Goal: Information Seeking & Learning: Learn about a topic

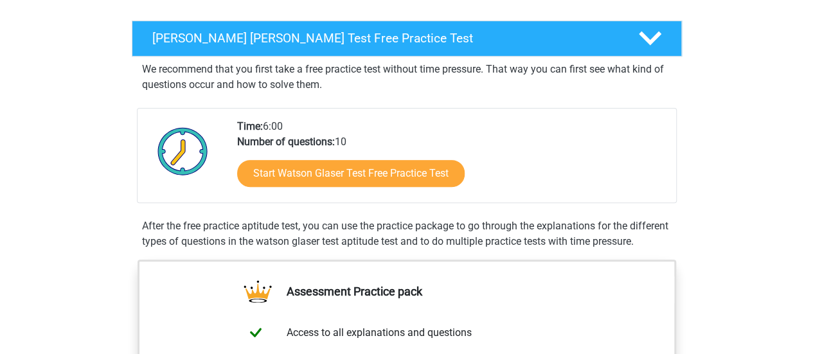
scroll to position [152, 0]
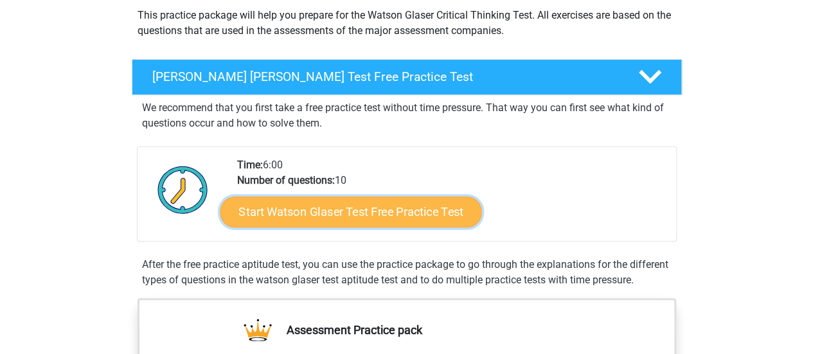
click at [395, 208] on link "Start Watson Glaser Test Free Practice Test" at bounding box center [351, 212] width 262 height 31
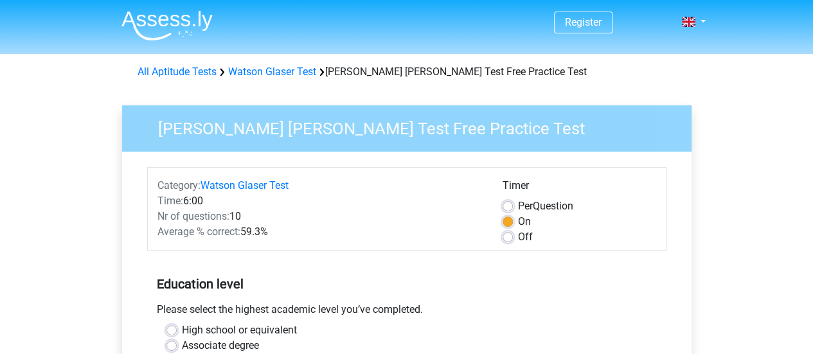
click at [518, 235] on label "Off" at bounding box center [525, 237] width 15 height 15
click at [509, 235] on input "Off" at bounding box center [508, 236] width 10 height 13
radio input "true"
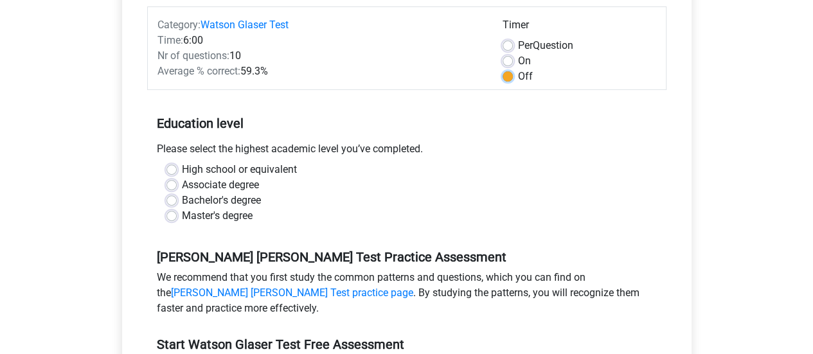
scroll to position [161, 0]
click at [182, 172] on label "High school or equivalent" at bounding box center [239, 168] width 115 height 15
click at [170, 172] on input "High school or equivalent" at bounding box center [172, 167] width 10 height 13
radio input "true"
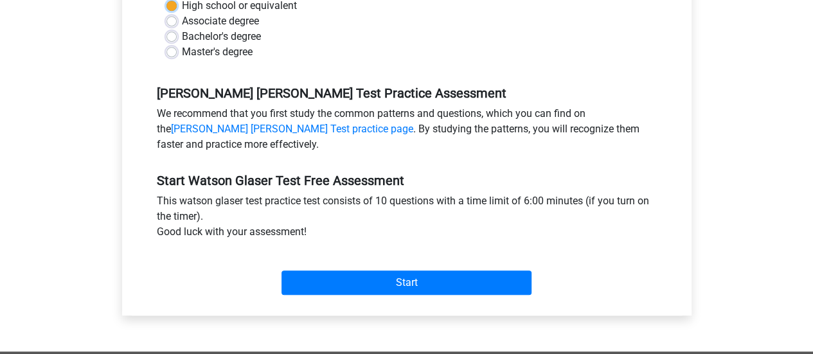
scroll to position [327, 0]
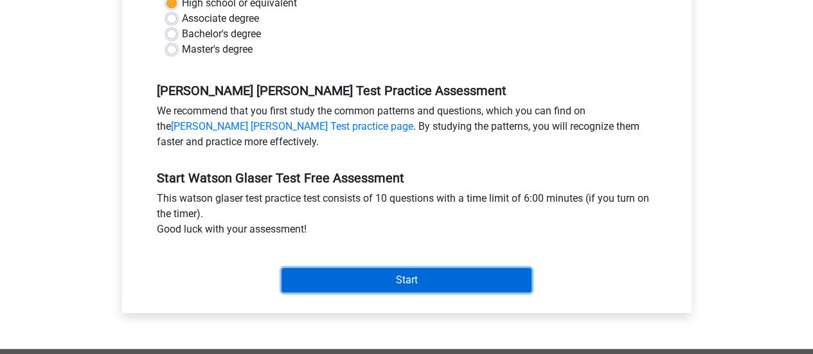
click at [350, 276] on input "Start" at bounding box center [407, 280] width 250 height 24
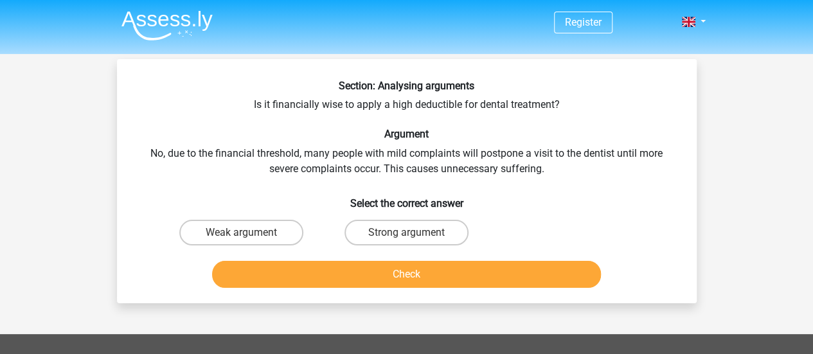
click at [282, 219] on div "Weak argument" at bounding box center [241, 233] width 165 height 36
click at [276, 231] on label "Weak argument" at bounding box center [241, 233] width 124 height 26
click at [249, 233] on input "Weak argument" at bounding box center [245, 237] width 8 height 8
radio input "true"
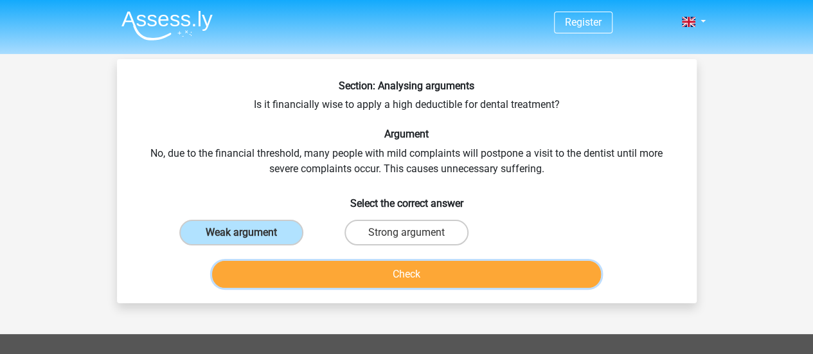
click at [343, 278] on button "Check" at bounding box center [406, 274] width 389 height 27
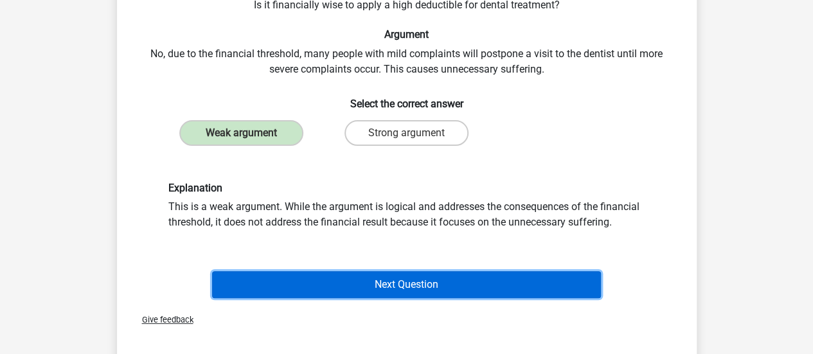
click at [463, 285] on button "Next Question" at bounding box center [406, 284] width 389 height 27
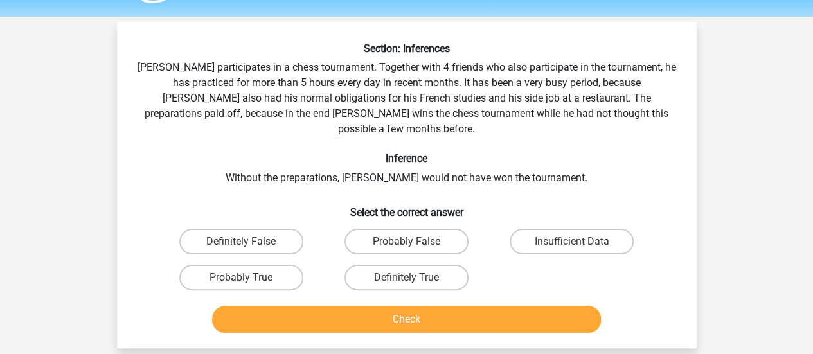
scroll to position [45, 0]
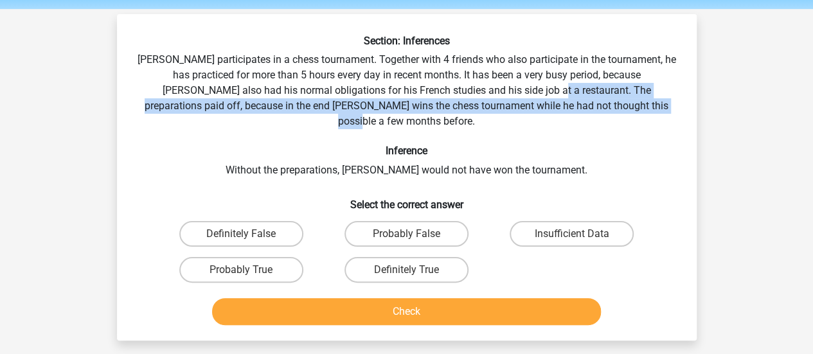
drag, startPoint x: 489, startPoint y: 92, endPoint x: 637, endPoint y: 109, distance: 148.8
click at [637, 109] on div "Section: Inferences Pablo participates in a chess tournament. Together with 4 f…" at bounding box center [407, 183] width 570 height 296
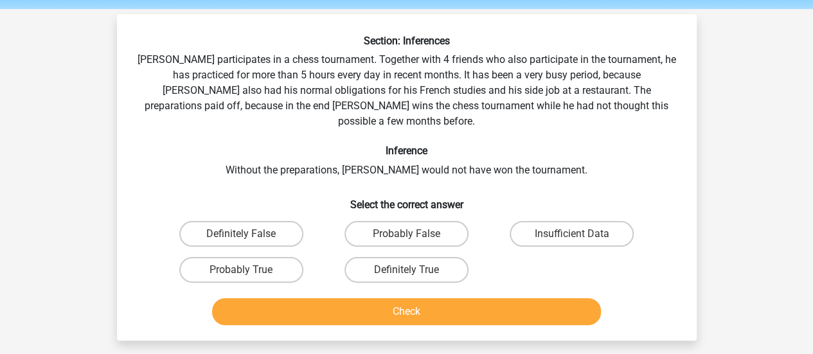
click at [248, 270] on input "Probably True" at bounding box center [245, 274] width 8 height 8
radio input "true"
click at [273, 257] on label "Probably True" at bounding box center [241, 270] width 124 height 26
click at [249, 270] on input "Probably True" at bounding box center [245, 274] width 8 height 8
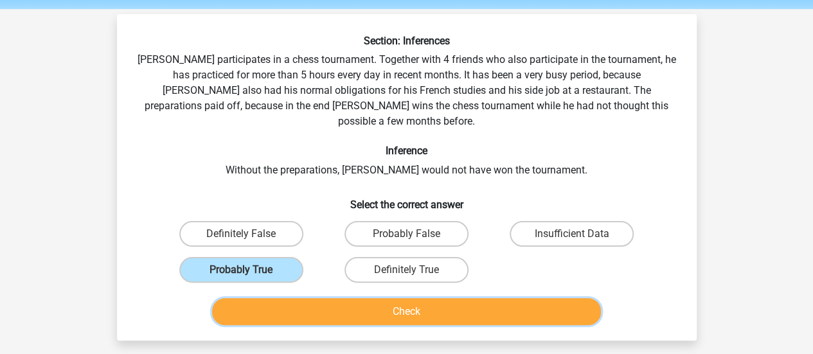
click at [357, 307] on button "Check" at bounding box center [406, 311] width 389 height 27
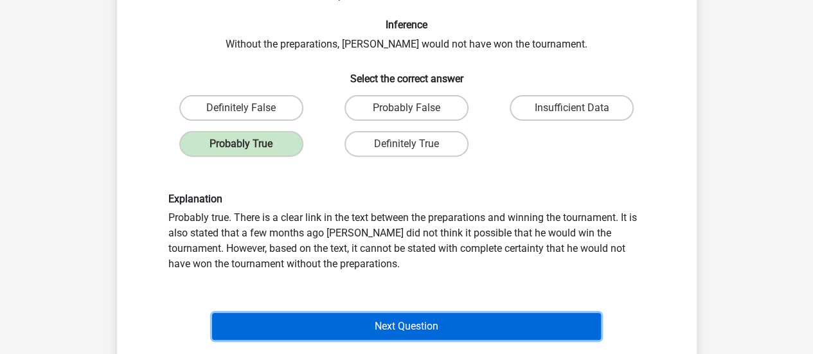
click at [430, 313] on button "Next Question" at bounding box center [406, 326] width 389 height 27
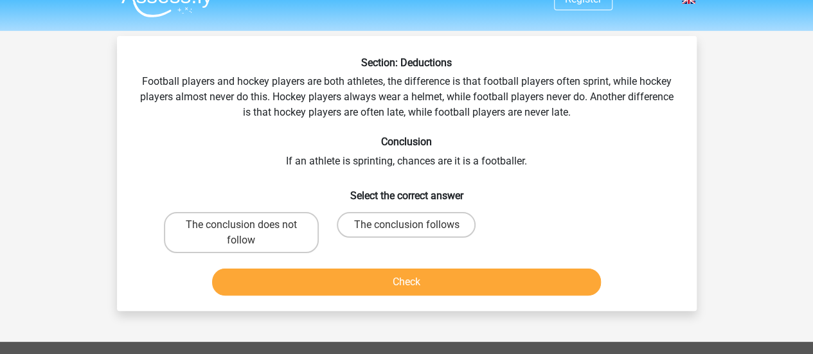
scroll to position [22, 0]
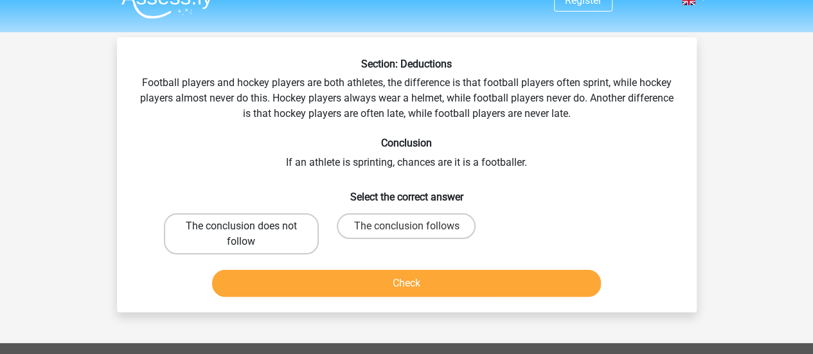
click at [280, 242] on label "The conclusion does not follow" at bounding box center [241, 233] width 155 height 41
click at [249, 235] on input "The conclusion does not follow" at bounding box center [245, 230] width 8 height 8
radio input "true"
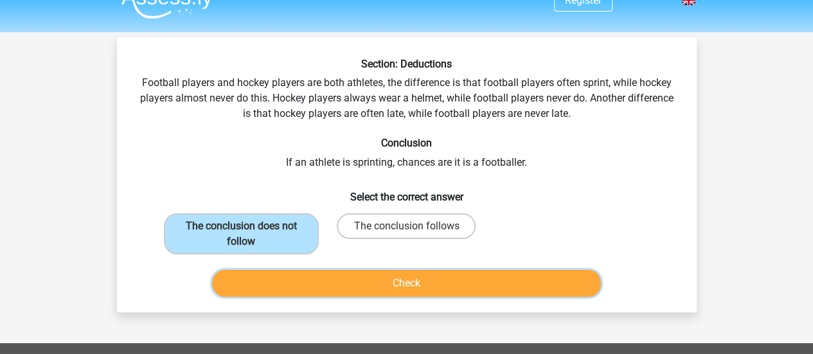
click at [442, 283] on button "Check" at bounding box center [406, 283] width 389 height 27
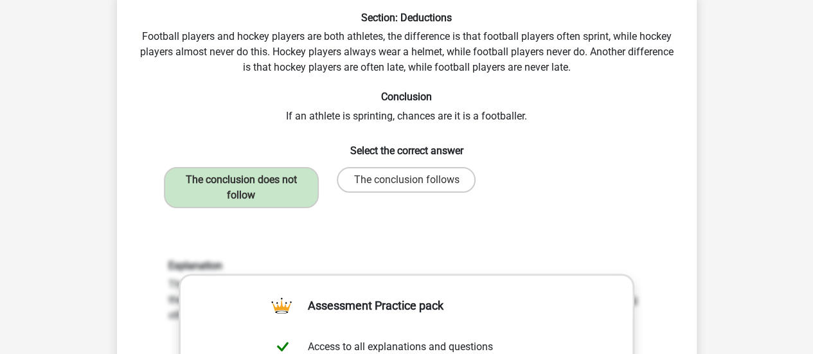
scroll to position [58, 0]
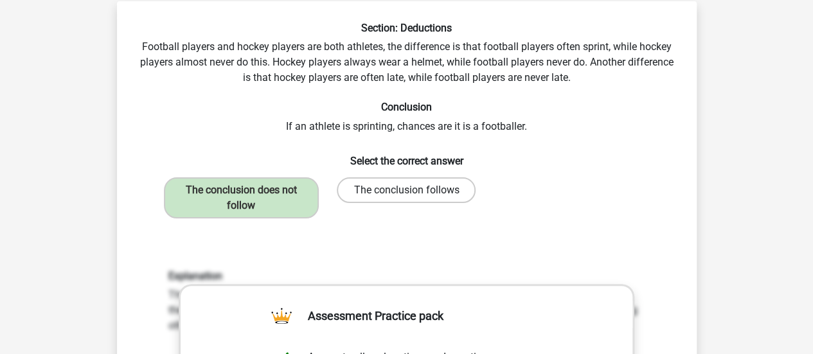
click at [385, 188] on label "The conclusion follows" at bounding box center [406, 190] width 139 height 26
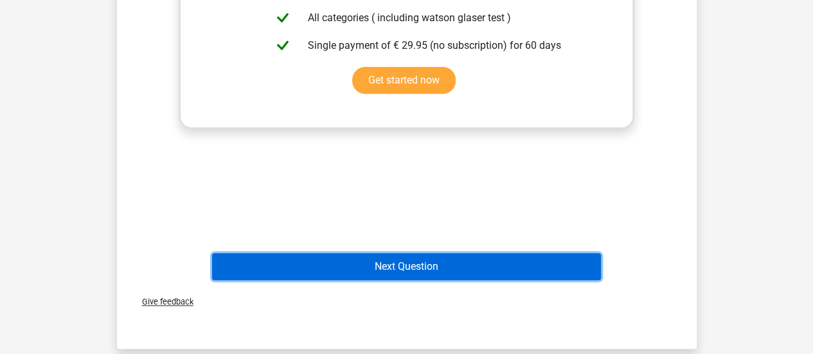
click at [355, 257] on button "Next Question" at bounding box center [406, 266] width 389 height 27
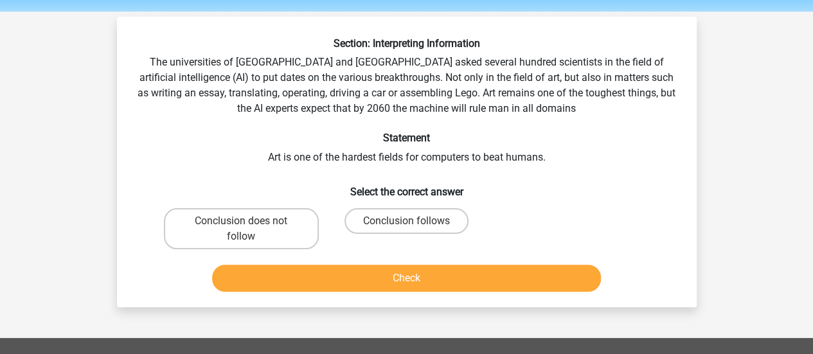
scroll to position [46, 0]
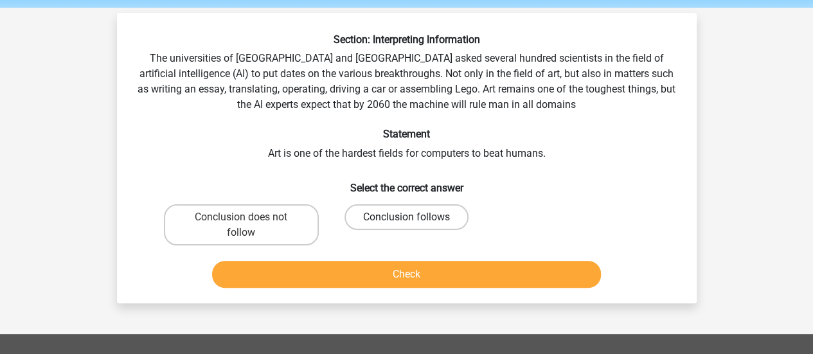
click at [385, 214] on label "Conclusion follows" at bounding box center [407, 217] width 124 height 26
click at [406, 217] on input "Conclusion follows" at bounding box center [410, 221] width 8 height 8
radio input "true"
click at [384, 257] on div "Check" at bounding box center [407, 272] width 539 height 42
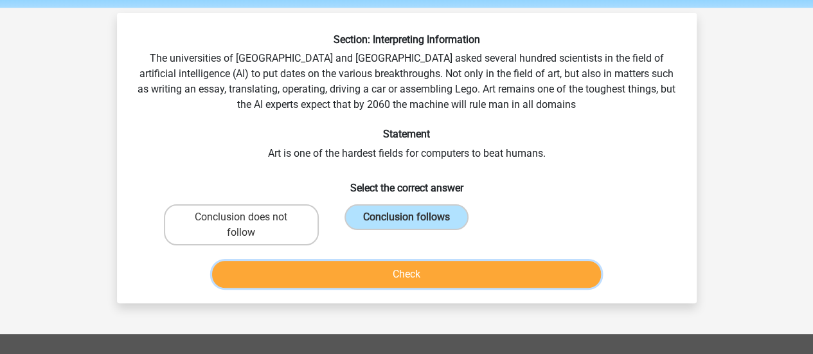
click at [387, 272] on button "Check" at bounding box center [406, 274] width 389 height 27
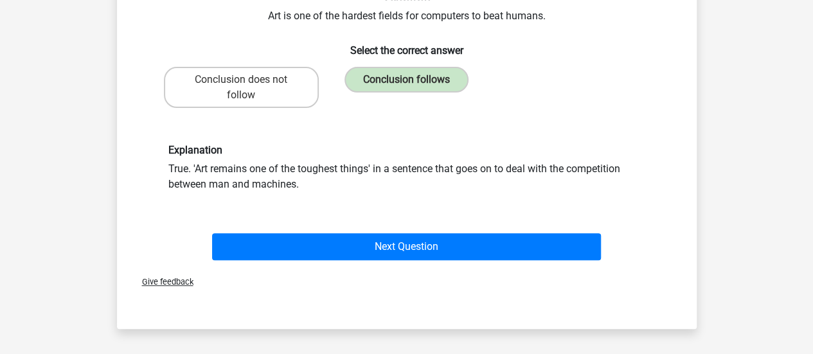
scroll to position [192, 0]
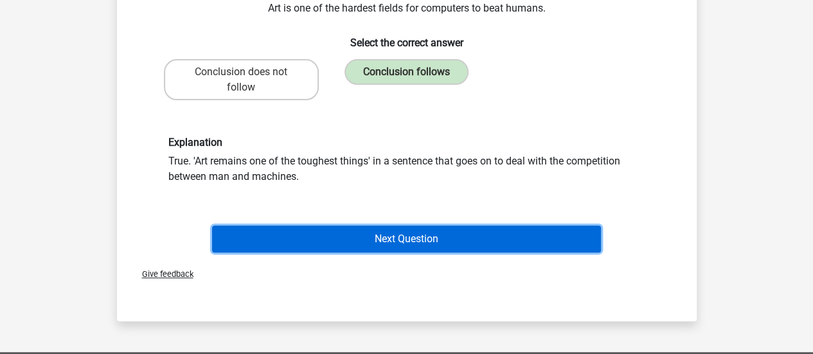
click at [395, 245] on button "Next Question" at bounding box center [406, 239] width 389 height 27
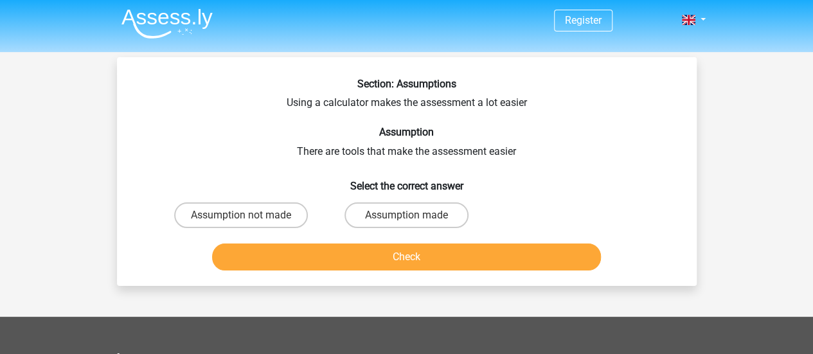
scroll to position [0, 0]
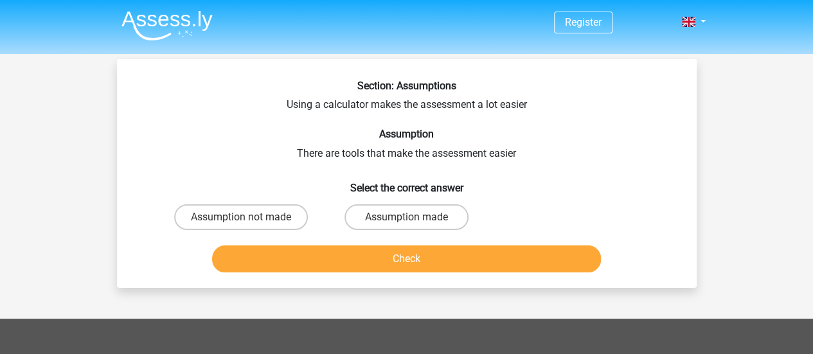
click at [412, 221] on input "Assumption made" at bounding box center [410, 221] width 8 height 8
radio input "true"
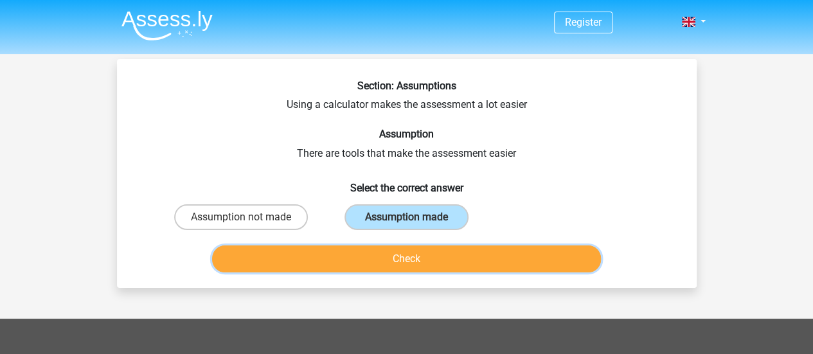
click at [412, 253] on button "Check" at bounding box center [406, 259] width 389 height 27
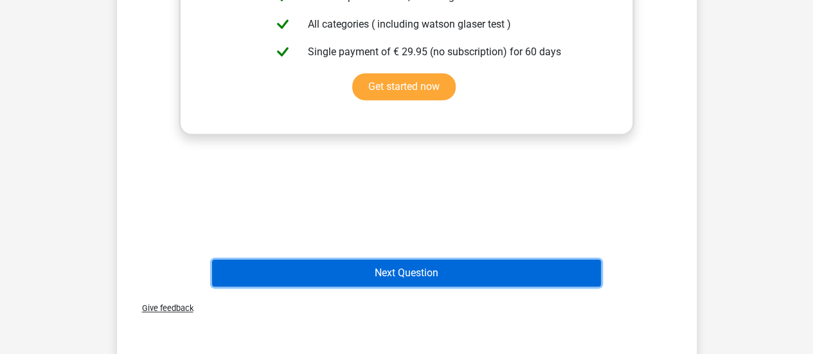
click at [469, 286] on button "Next Question" at bounding box center [406, 273] width 389 height 27
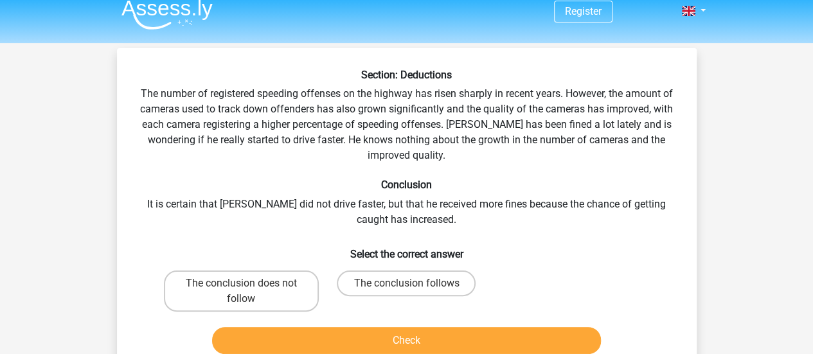
scroll to position [42, 0]
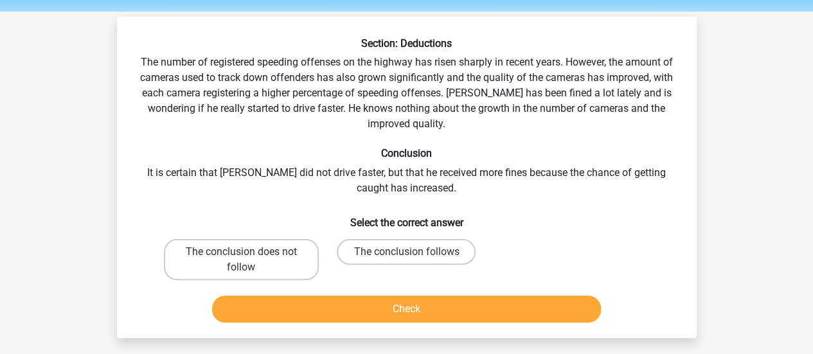
click at [473, 174] on div "Section: Deductions The number of registered speeding offenses on the highway h…" at bounding box center [407, 182] width 570 height 291
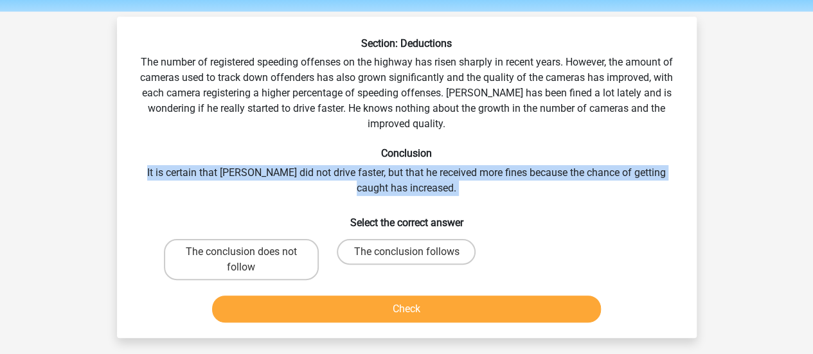
click at [473, 174] on div "Section: Deductions The number of registered speeding offenses on the highway h…" at bounding box center [407, 182] width 570 height 291
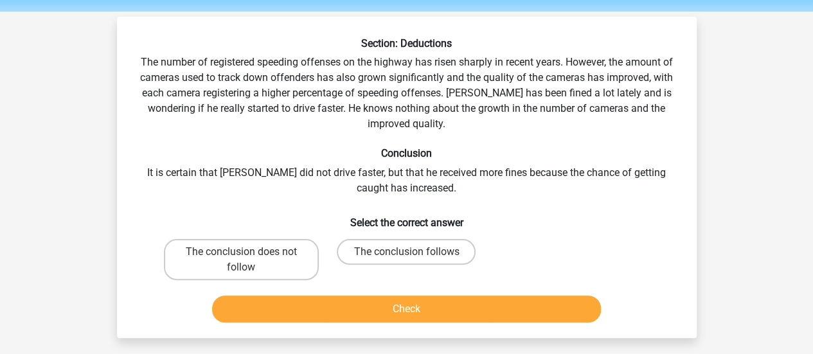
click at [439, 112] on div "Section: Deductions The number of registered speeding offenses on the highway h…" at bounding box center [407, 182] width 570 height 291
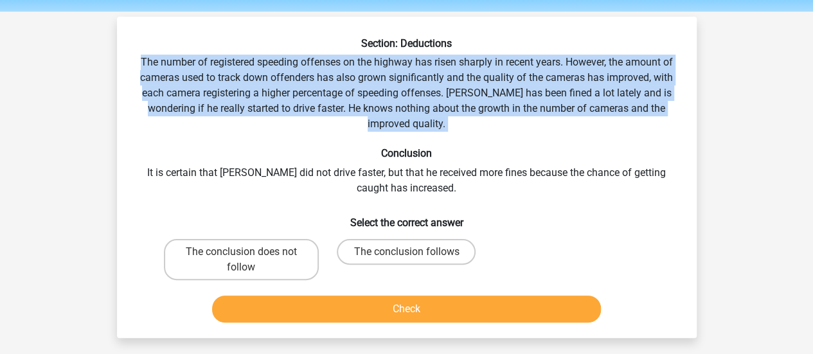
click at [439, 112] on div "Section: Deductions The number of registered speeding offenses on the highway h…" at bounding box center [407, 182] width 570 height 291
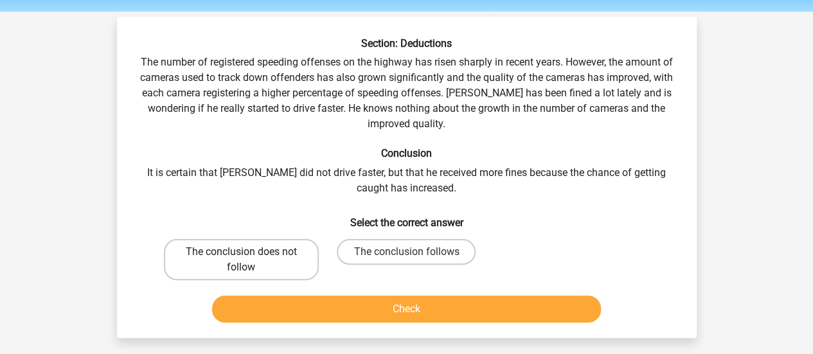
click at [275, 257] on label "The conclusion does not follow" at bounding box center [241, 259] width 155 height 41
click at [249, 257] on input "The conclusion does not follow" at bounding box center [245, 256] width 8 height 8
radio input "true"
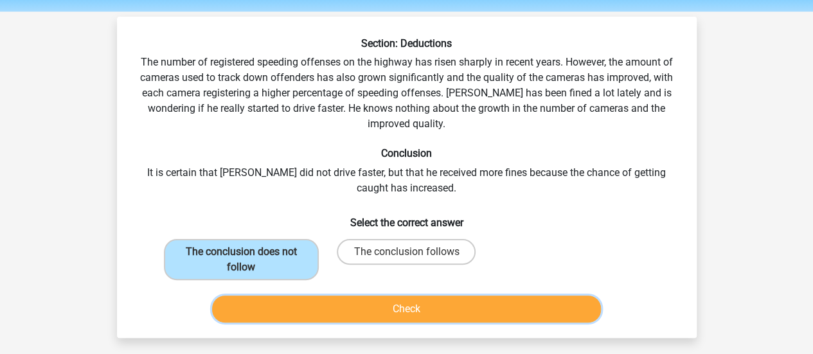
click at [323, 303] on button "Check" at bounding box center [406, 309] width 389 height 27
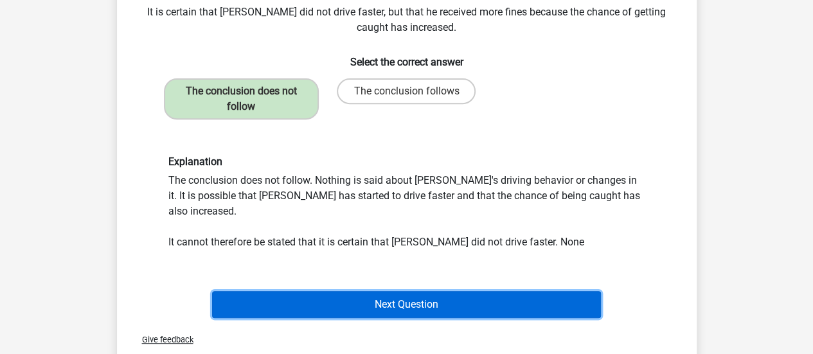
click at [411, 291] on button "Next Question" at bounding box center [406, 304] width 389 height 27
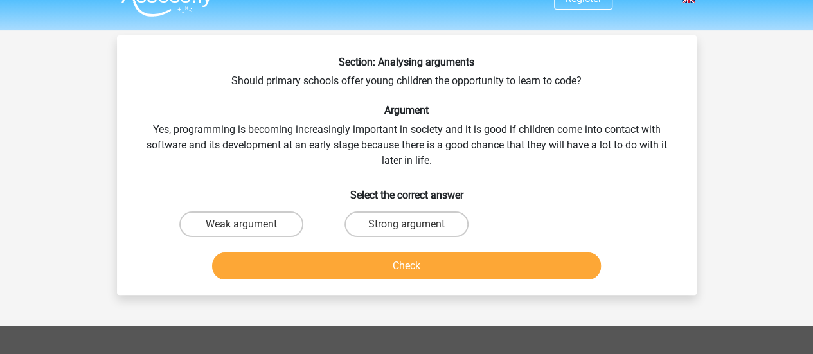
scroll to position [24, 0]
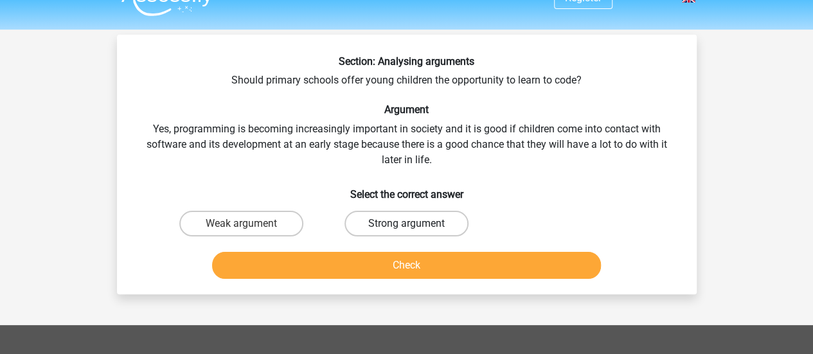
click at [420, 213] on label "Strong argument" at bounding box center [407, 224] width 124 height 26
click at [415, 224] on input "Strong argument" at bounding box center [410, 228] width 8 height 8
radio input "true"
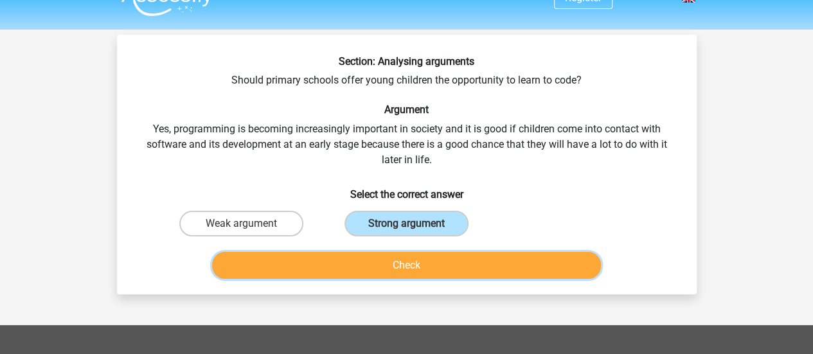
click at [416, 266] on button "Check" at bounding box center [406, 265] width 389 height 27
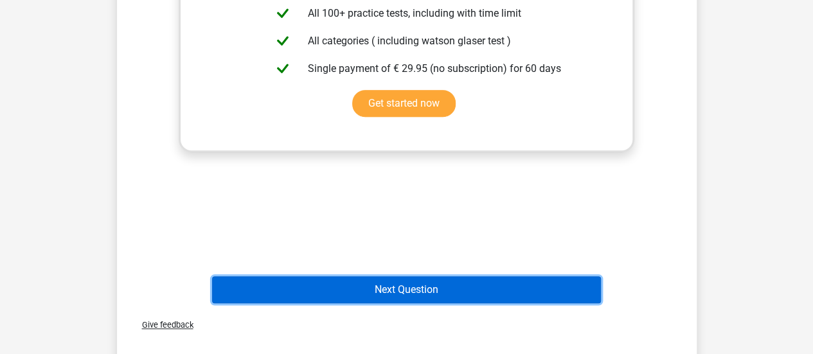
click at [461, 285] on button "Next Question" at bounding box center [406, 289] width 389 height 27
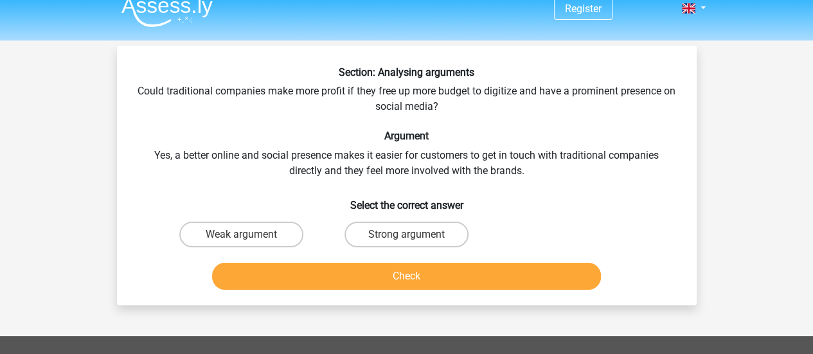
scroll to position [14, 0]
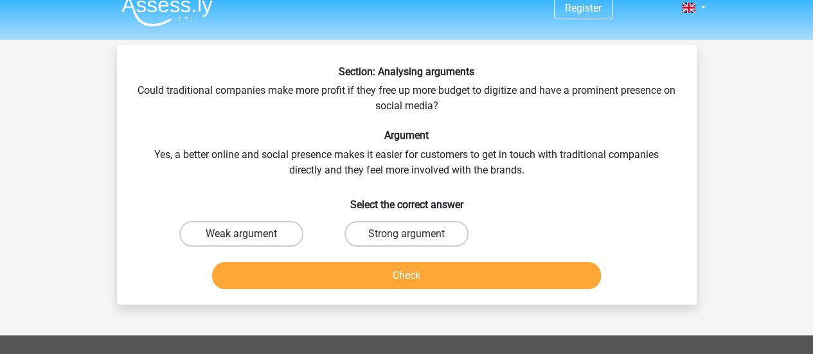
click at [266, 237] on label "Weak argument" at bounding box center [241, 234] width 124 height 26
click at [249, 237] on input "Weak argument" at bounding box center [245, 238] width 8 height 8
radio input "true"
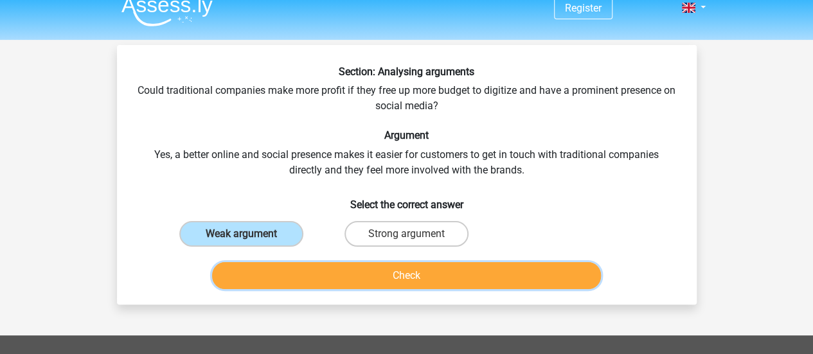
click at [322, 278] on button "Check" at bounding box center [406, 275] width 389 height 27
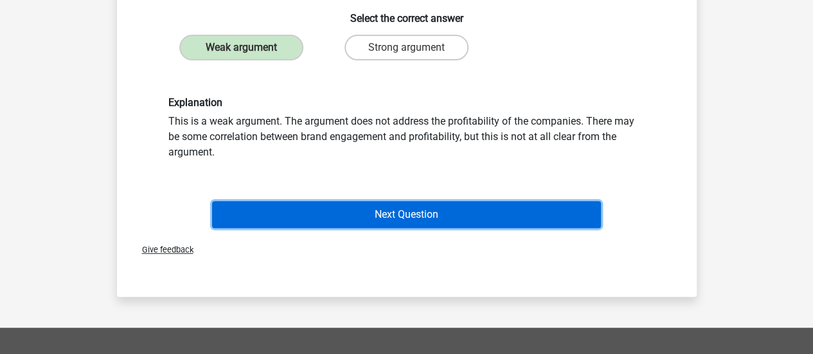
click at [458, 211] on button "Next Question" at bounding box center [406, 214] width 389 height 27
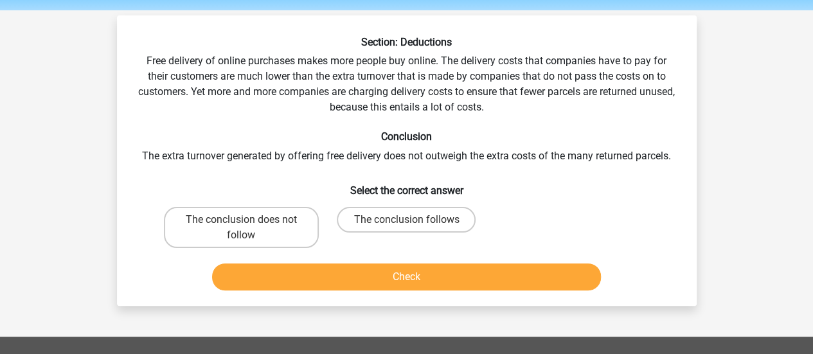
scroll to position [48, 0]
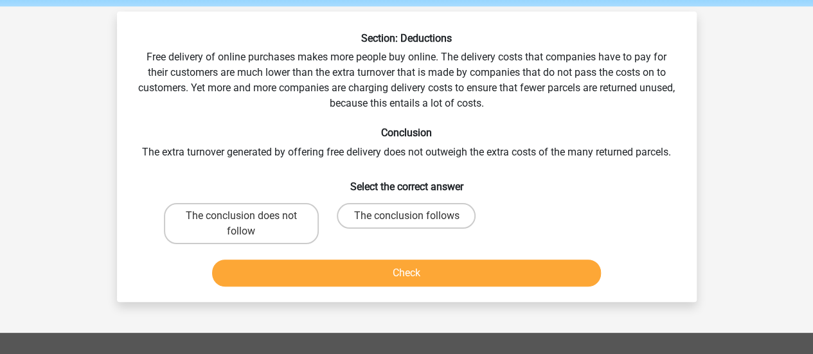
click at [370, 71] on div "Section: Deductions Free delivery of online purchases makes more people buy onl…" at bounding box center [407, 162] width 570 height 260
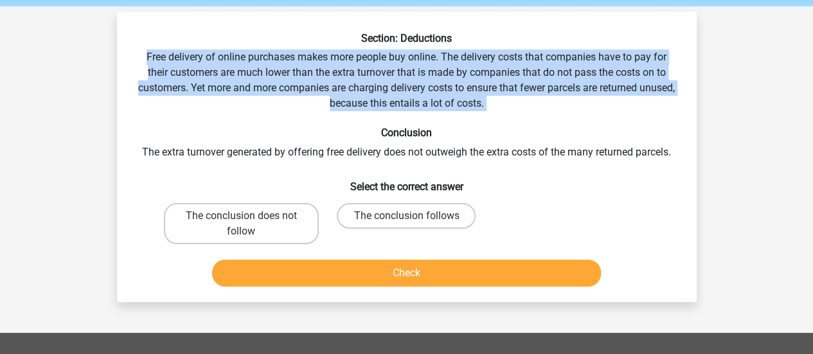
click at [370, 71] on div "Section: Deductions Free delivery of online purchases makes more people buy onl…" at bounding box center [407, 162] width 570 height 260
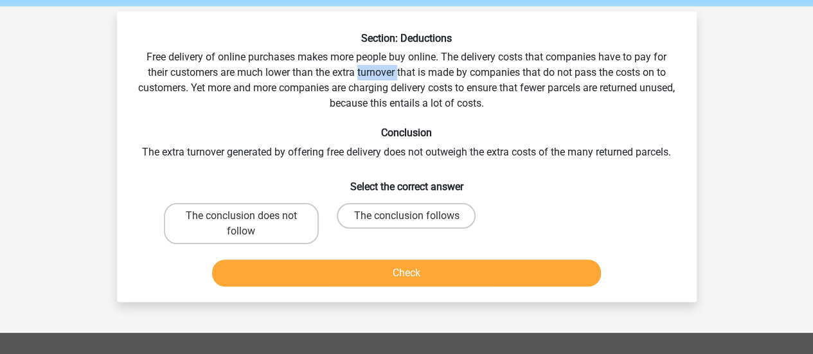
click at [370, 71] on div "Section: Deductions Free delivery of online purchases makes more people buy onl…" at bounding box center [407, 162] width 570 height 260
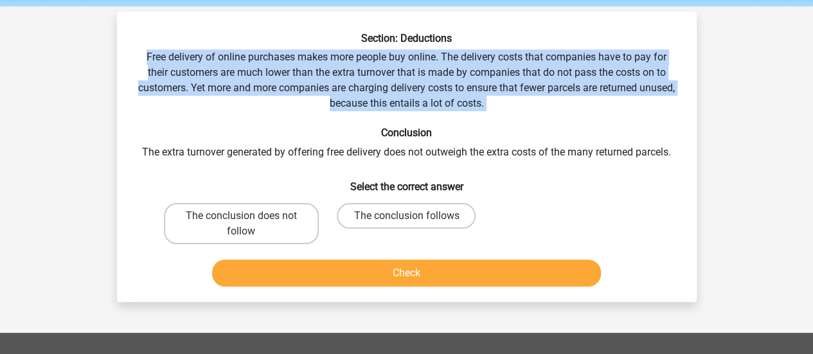
click at [370, 71] on div "Section: Deductions Free delivery of online purchases makes more people buy onl…" at bounding box center [407, 162] width 570 height 260
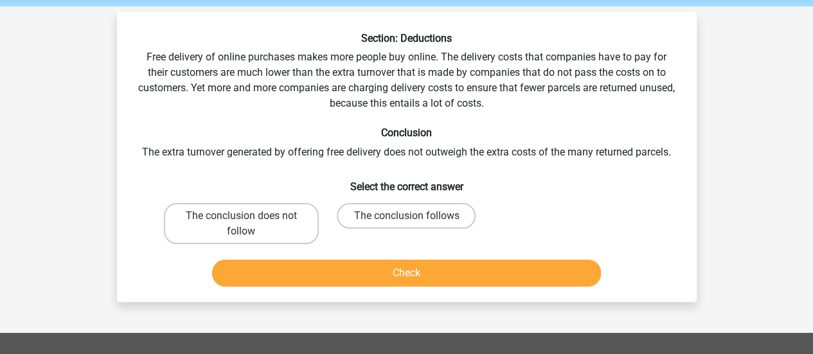
click at [421, 148] on div "Section: Deductions Free delivery of online purchases makes more people buy onl…" at bounding box center [407, 162] width 570 height 260
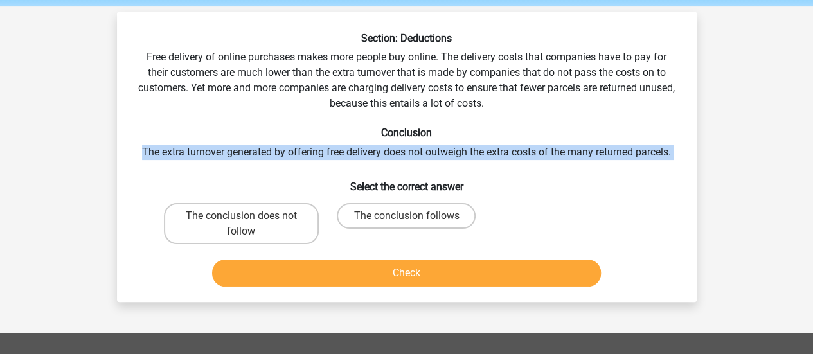
click at [421, 148] on div "Section: Deductions Free delivery of online purchases makes more people buy onl…" at bounding box center [407, 162] width 570 height 260
click at [391, 214] on label "The conclusion follows" at bounding box center [406, 216] width 139 height 26
click at [406, 216] on input "The conclusion follows" at bounding box center [410, 220] width 8 height 8
radio input "true"
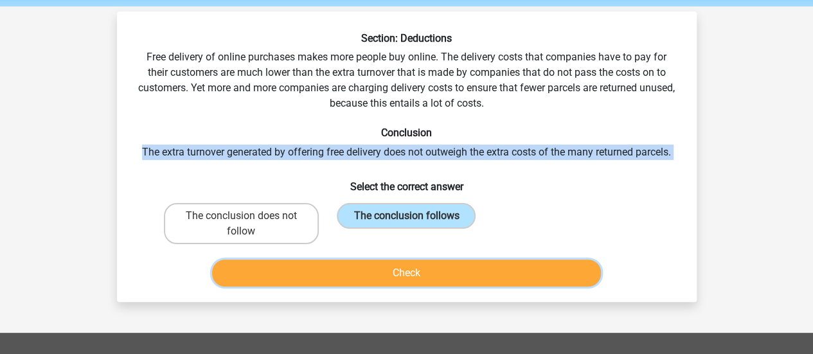
click at [419, 272] on button "Check" at bounding box center [406, 273] width 389 height 27
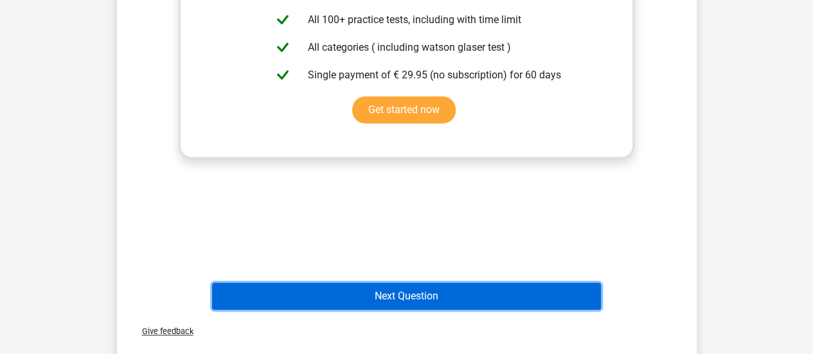
click at [439, 291] on button "Next Question" at bounding box center [406, 296] width 389 height 27
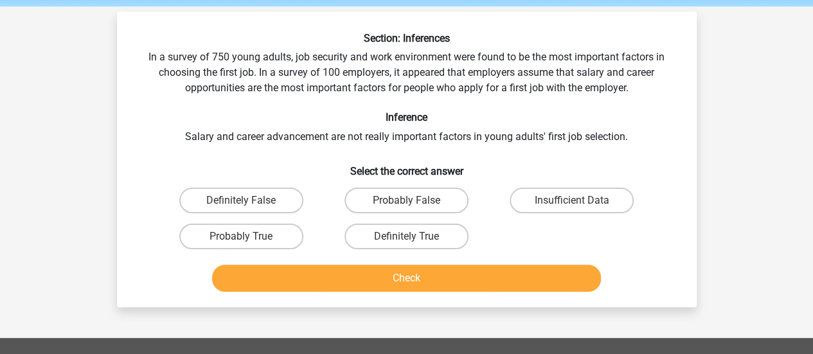
scroll to position [50, 0]
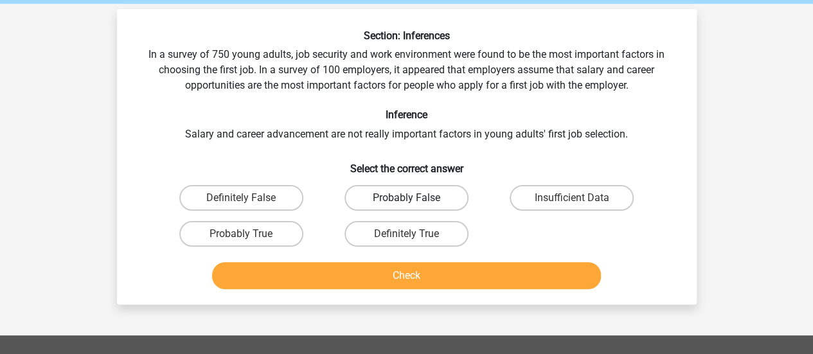
click at [385, 194] on label "Probably False" at bounding box center [407, 198] width 124 height 26
click at [406, 198] on input "Probably False" at bounding box center [410, 202] width 8 height 8
radio input "true"
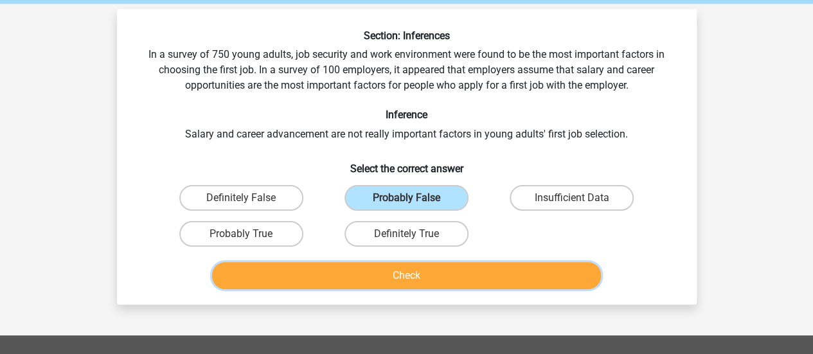
click at [408, 276] on button "Check" at bounding box center [406, 275] width 389 height 27
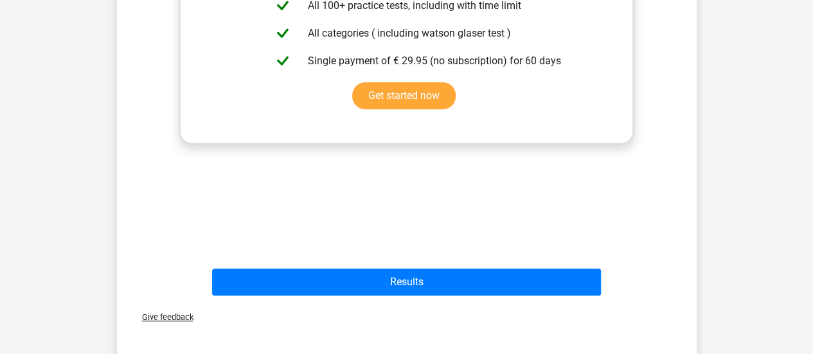
scroll to position [458, 0]
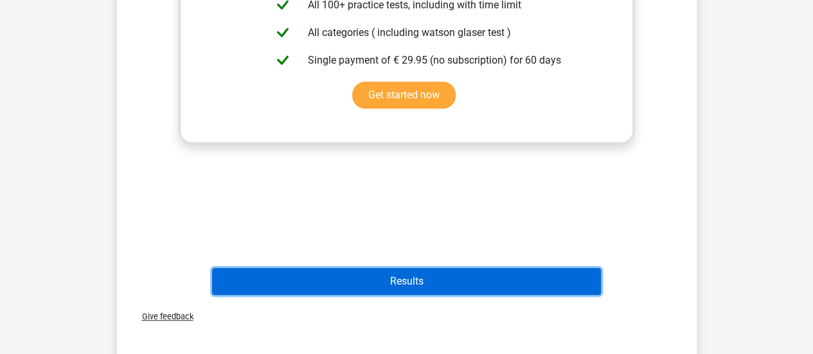
click at [451, 288] on button "Results" at bounding box center [406, 281] width 389 height 27
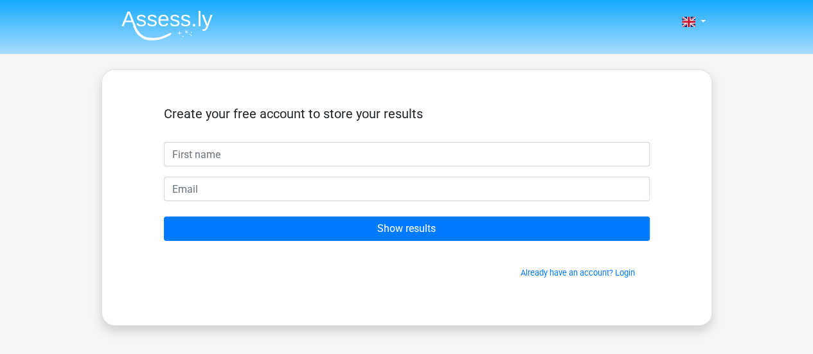
click at [385, 160] on input "text" at bounding box center [407, 154] width 486 height 24
type input "Rhea"
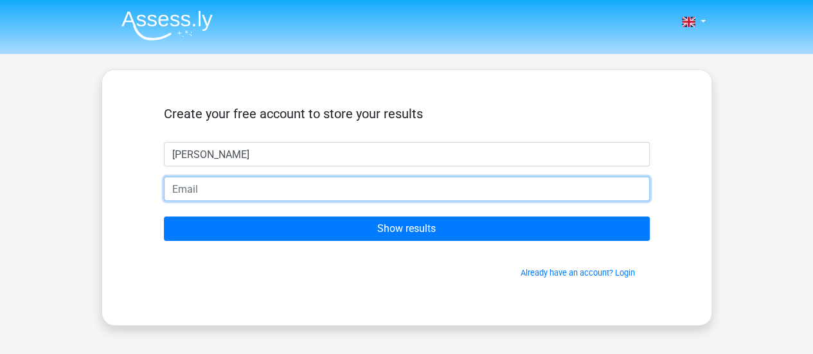
click at [343, 178] on input "email" at bounding box center [407, 189] width 486 height 24
type input "rheacherrington@outlook.com"
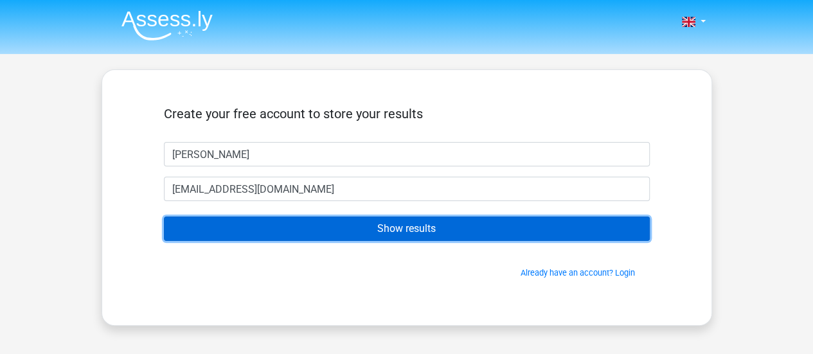
click at [349, 221] on input "Show results" at bounding box center [407, 229] width 486 height 24
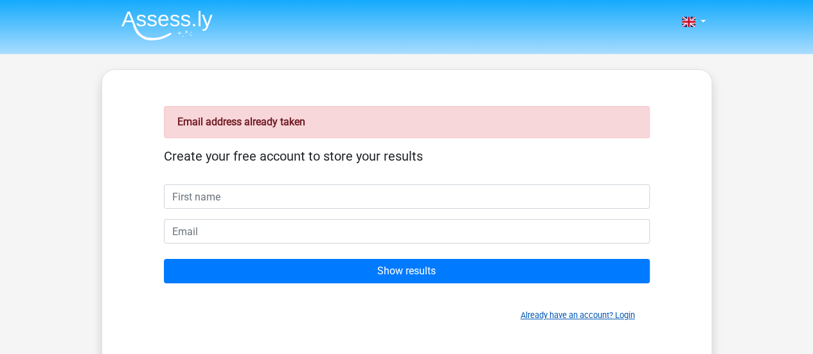
click at [579, 315] on link "Already have an account? Login" at bounding box center [578, 316] width 114 height 10
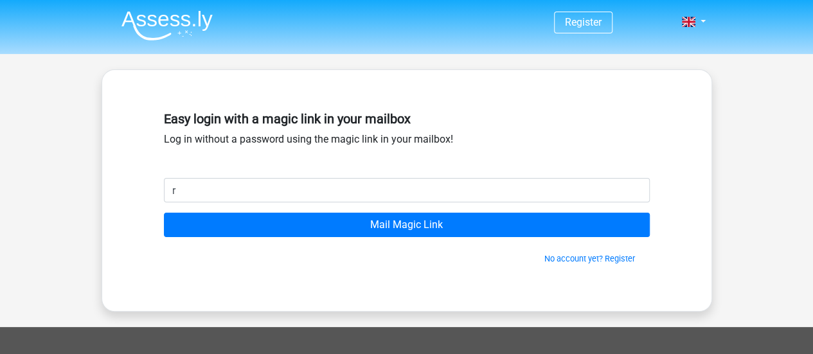
click at [282, 187] on input "r" at bounding box center [407, 190] width 486 height 24
type input "[EMAIL_ADDRESS][DOMAIN_NAME]"
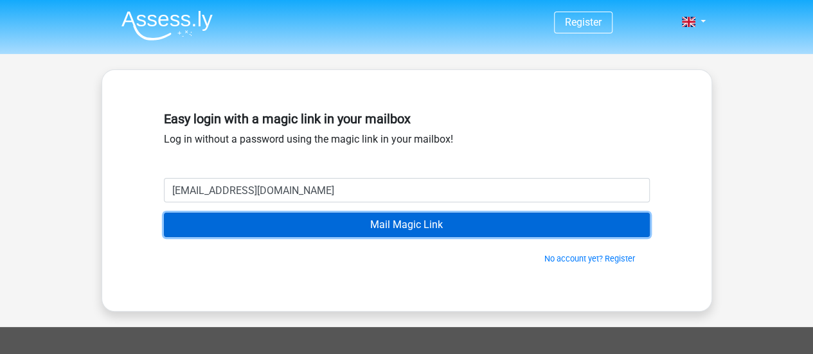
click at [334, 222] on input "Mail Magic Link" at bounding box center [407, 225] width 486 height 24
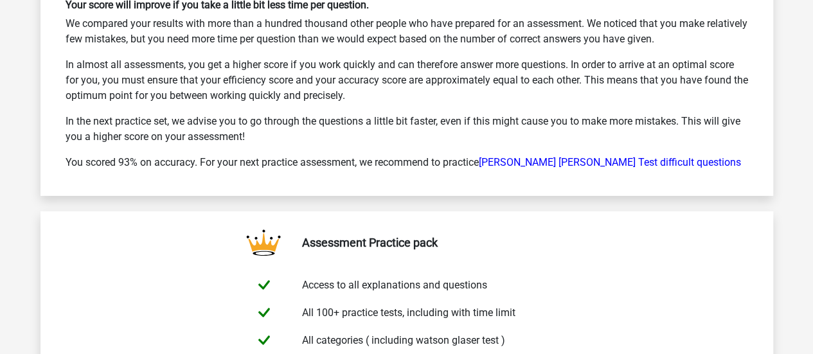
scroll to position [2029, 0]
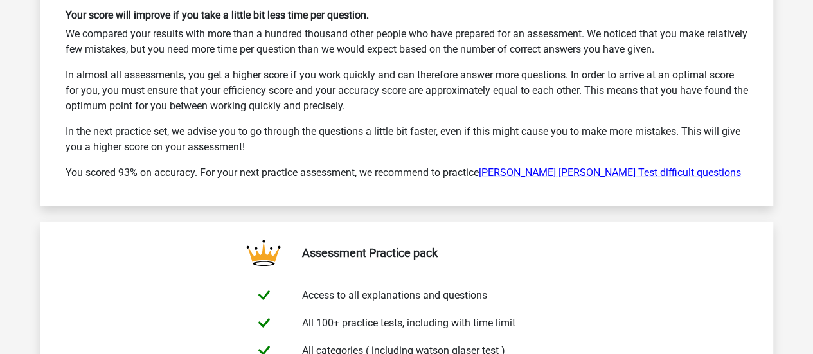
click at [552, 167] on link "Watson Glaser Test difficult questions" at bounding box center [610, 173] width 262 height 12
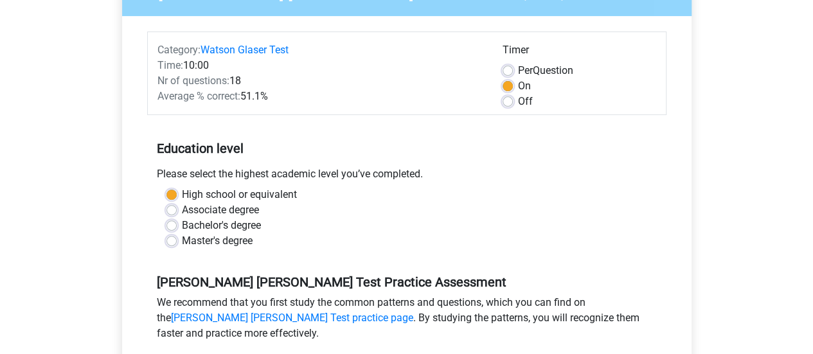
scroll to position [135, 0]
click at [518, 104] on label "Off" at bounding box center [525, 102] width 15 height 15
click at [506, 104] on input "Off" at bounding box center [508, 101] width 10 height 13
radio input "true"
click at [465, 143] on h5 "Education level" at bounding box center [407, 149] width 500 height 26
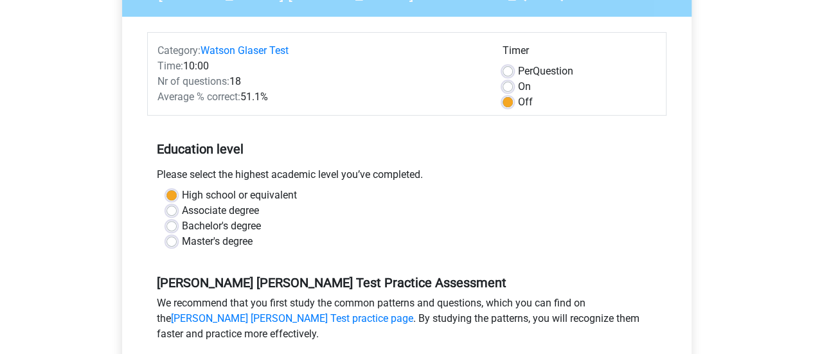
click at [182, 228] on label "Bachelor's degree" at bounding box center [221, 226] width 79 height 15
click at [167, 228] on input "Bachelor's degree" at bounding box center [172, 225] width 10 height 13
radio input "true"
click at [473, 280] on h5 "Watson Glaser Test Practice Assessment" at bounding box center [407, 282] width 500 height 15
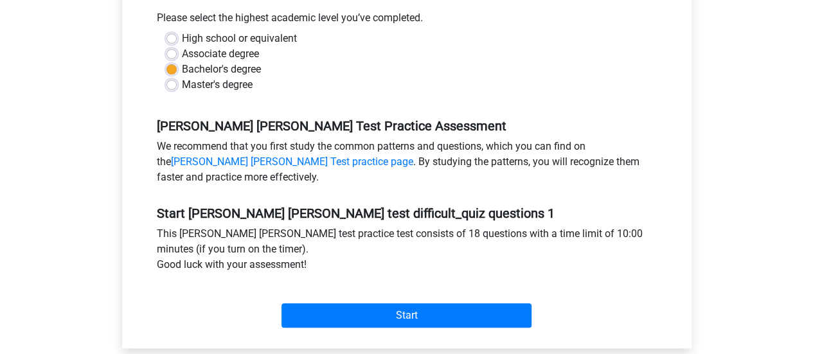
scroll to position [300, 0]
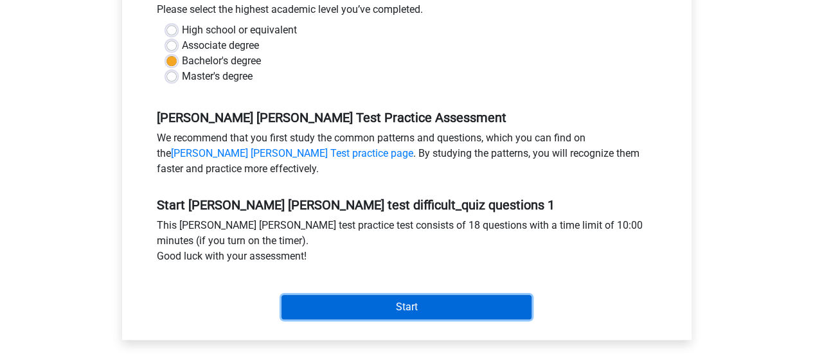
click at [405, 312] on input "Start" at bounding box center [407, 307] width 250 height 24
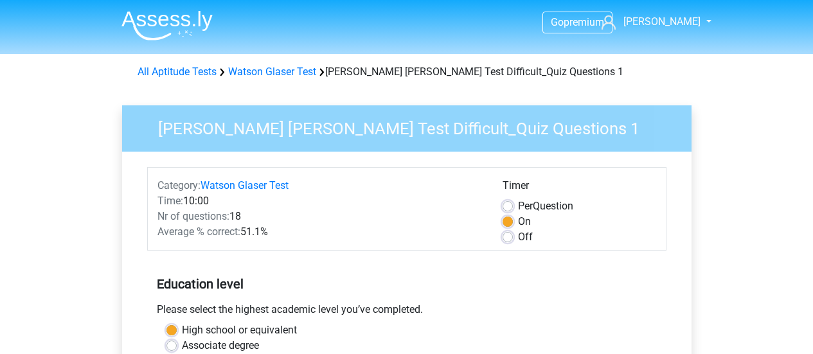
scroll to position [279, 0]
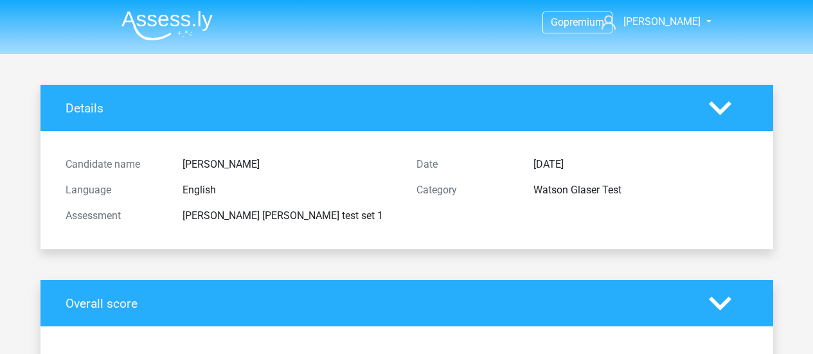
scroll to position [2029, 0]
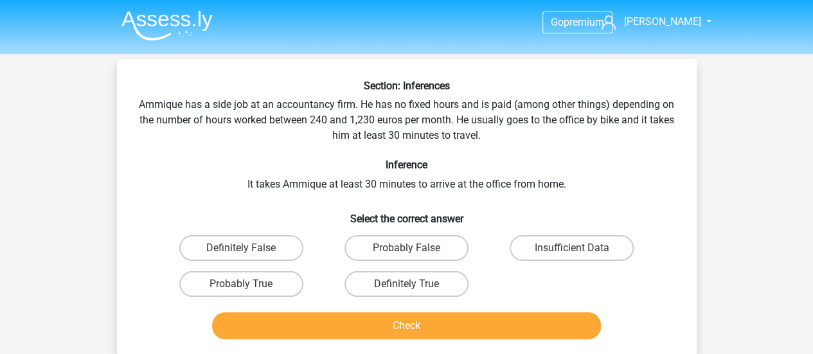
click at [419, 122] on div "Section: Inferences Ammique has a side job at an accountancy firm. He has no fi…" at bounding box center [407, 212] width 570 height 265
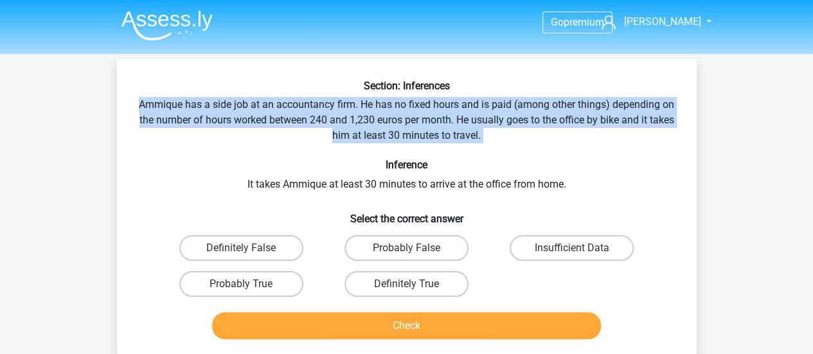
click at [419, 122] on div "Section: Inferences Ammique has a side job at an accountancy firm. He has no fi…" at bounding box center [407, 212] width 570 height 265
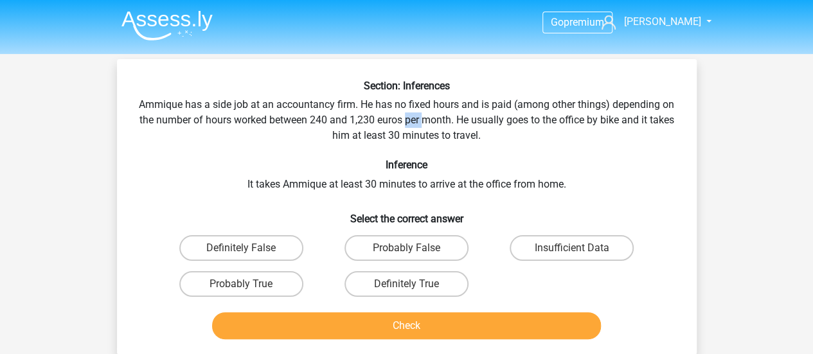
click at [419, 122] on div "Section: Inferences Ammique has a side job at an accountancy firm. He has no fi…" at bounding box center [407, 212] width 570 height 265
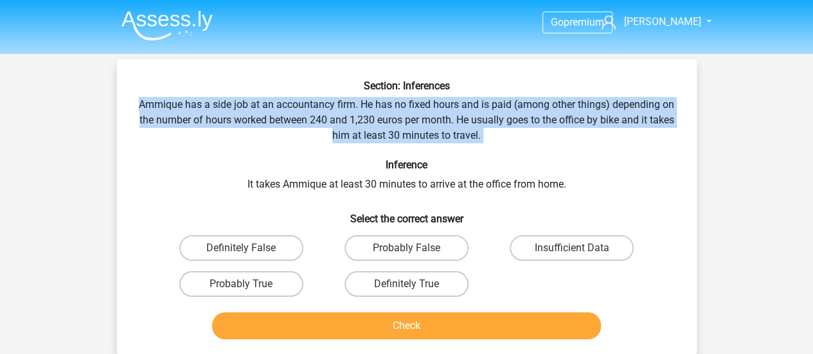
click at [419, 122] on div "Section: Inferences Ammique has a side job at an accountancy firm. He has no fi…" at bounding box center [407, 212] width 570 height 265
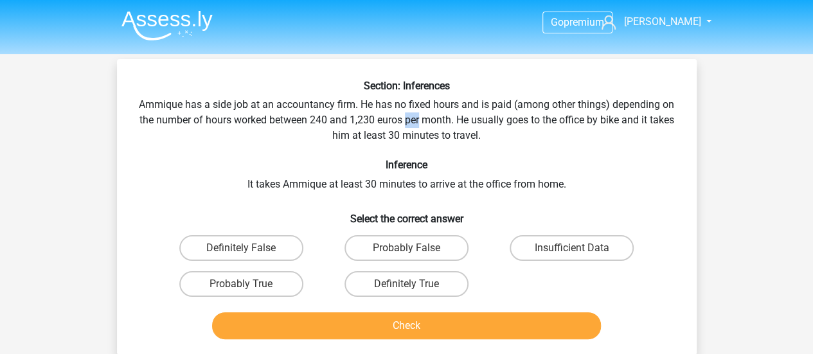
click at [419, 122] on div "Section: Inferences Ammique has a side job at an accountancy firm. He has no fi…" at bounding box center [407, 212] width 570 height 265
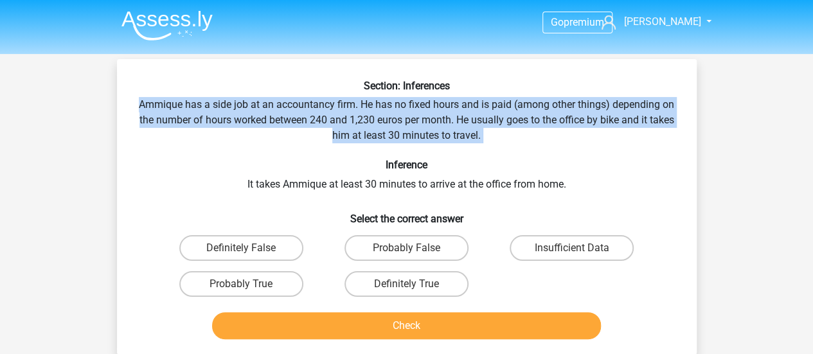
click at [419, 122] on div "Section: Inferences Ammique has a side job at an accountancy firm. He has no fi…" at bounding box center [407, 212] width 570 height 265
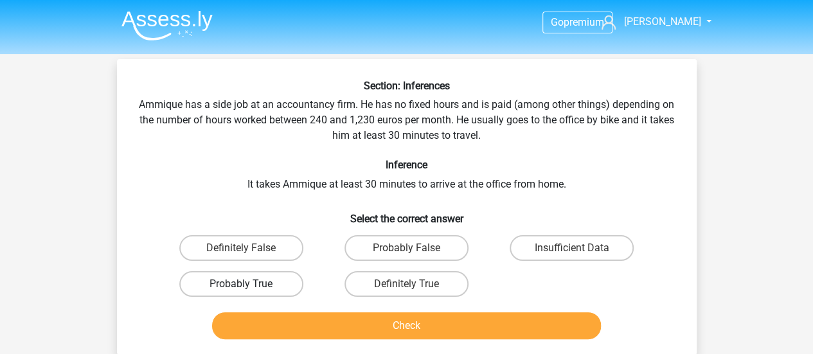
click at [281, 281] on label "Probably True" at bounding box center [241, 284] width 124 height 26
click at [249, 284] on input "Probably True" at bounding box center [245, 288] width 8 height 8
radio input "true"
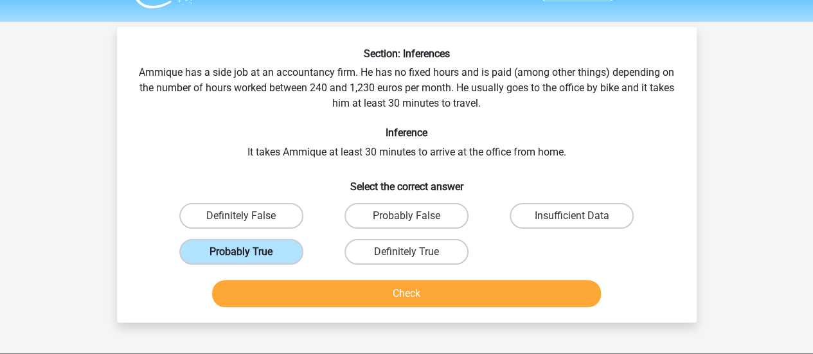
scroll to position [36, 0]
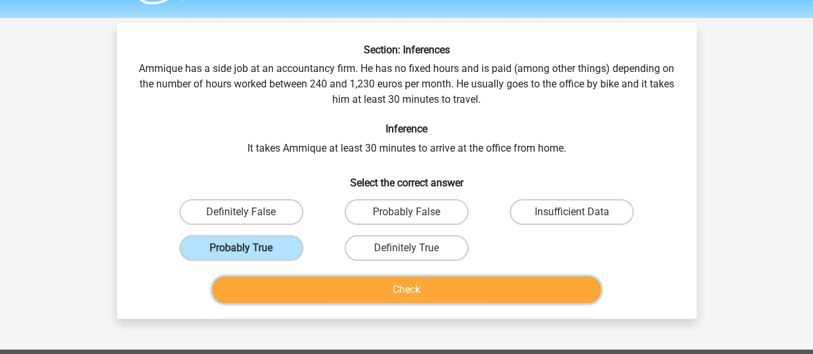
click at [305, 294] on button "Check" at bounding box center [406, 289] width 389 height 27
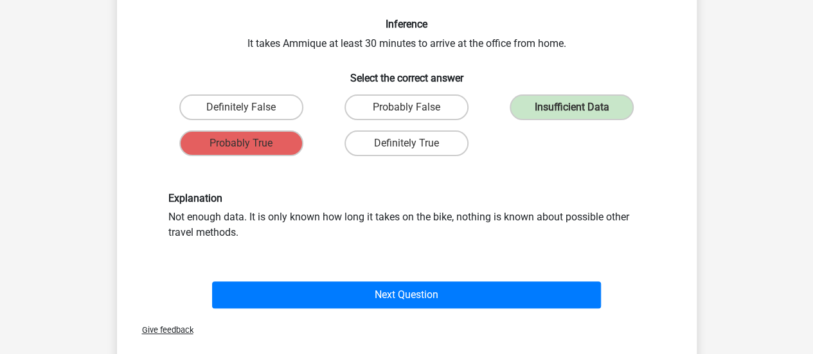
scroll to position [167, 0]
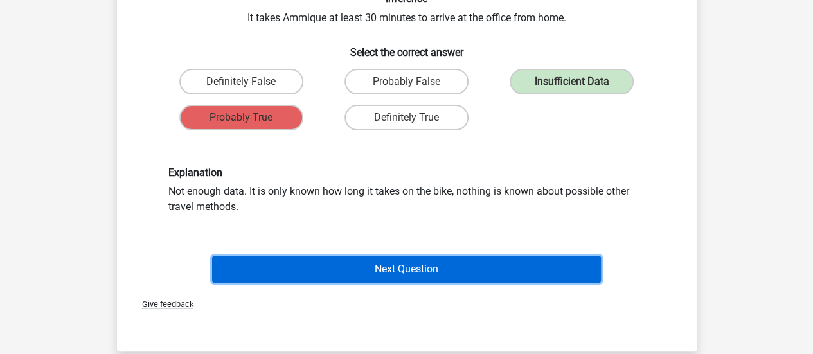
click at [410, 273] on button "Next Question" at bounding box center [406, 269] width 389 height 27
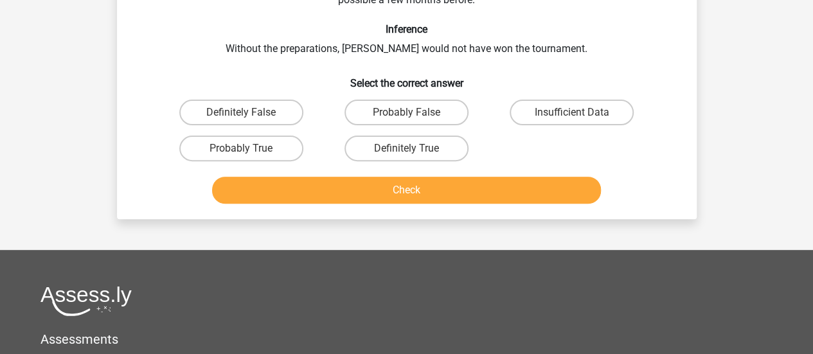
scroll to position [59, 0]
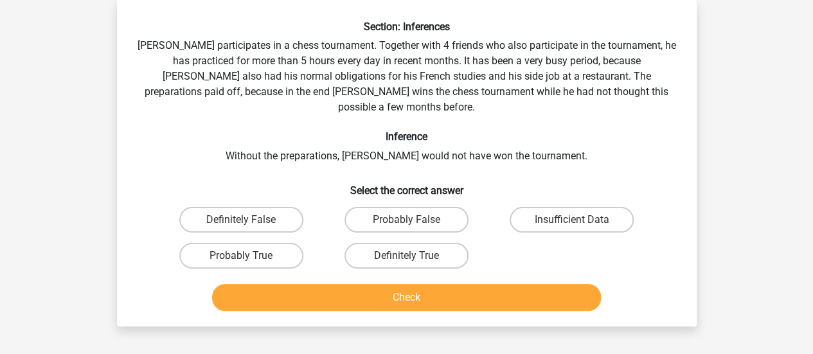
click at [452, 136] on div "Section: Inferences Pablo participates in a chess tournament. Together with 4 f…" at bounding box center [407, 169] width 570 height 296
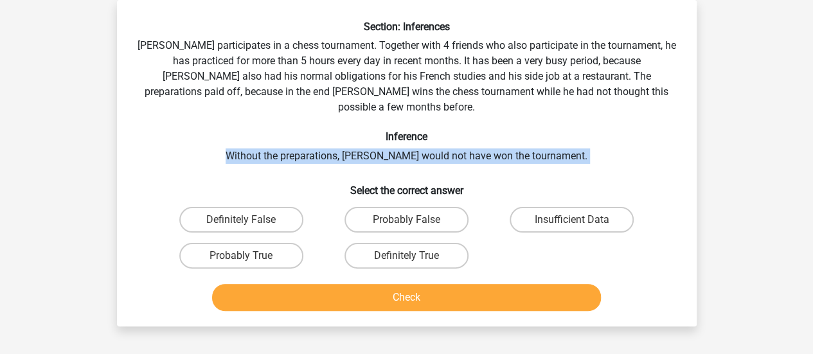
click at [452, 136] on div "Section: Inferences Pablo participates in a chess tournament. Together with 4 f…" at bounding box center [407, 169] width 570 height 296
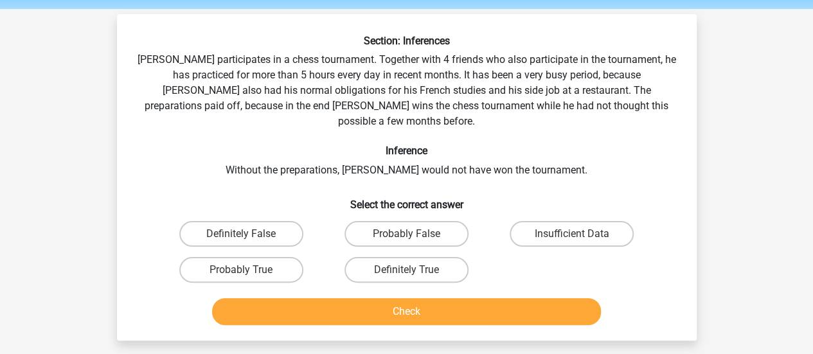
scroll to position [45, 0]
click at [278, 258] on label "Probably True" at bounding box center [241, 270] width 124 height 26
click at [249, 270] on input "Probably True" at bounding box center [245, 274] width 8 height 8
radio input "true"
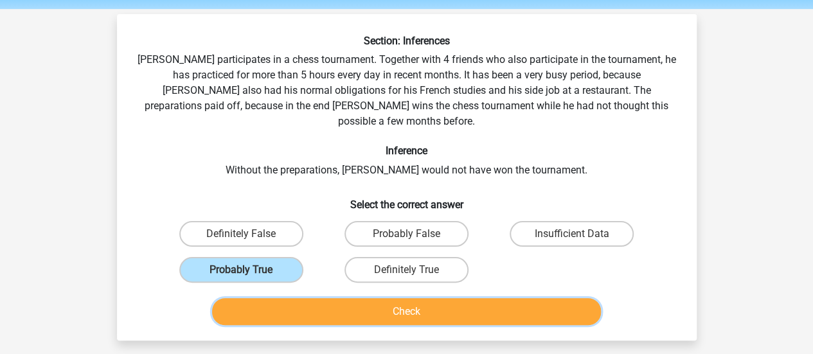
click at [356, 307] on button "Check" at bounding box center [406, 311] width 389 height 27
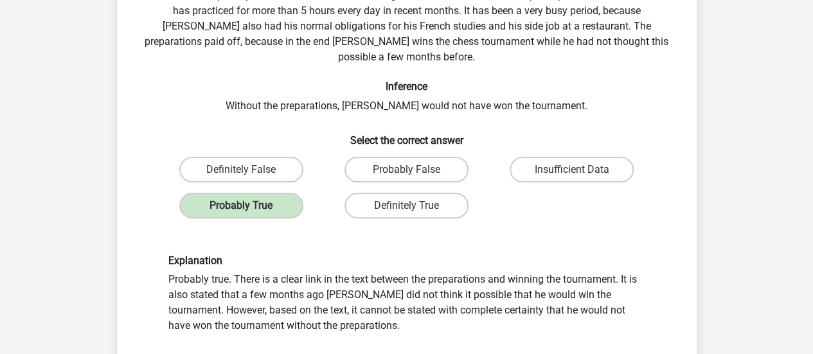
scroll to position [111, 0]
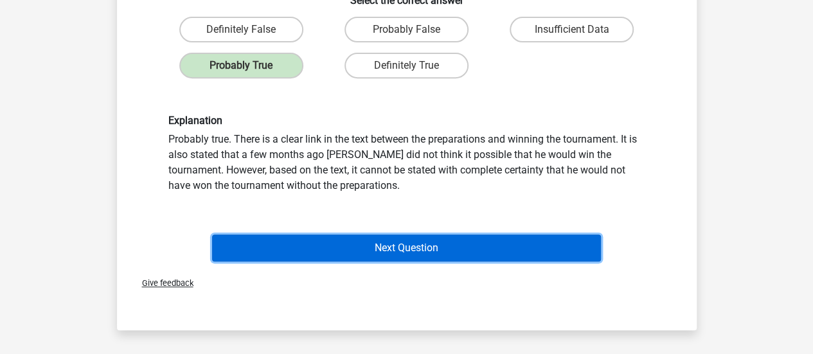
click at [480, 235] on button "Next Question" at bounding box center [406, 248] width 389 height 27
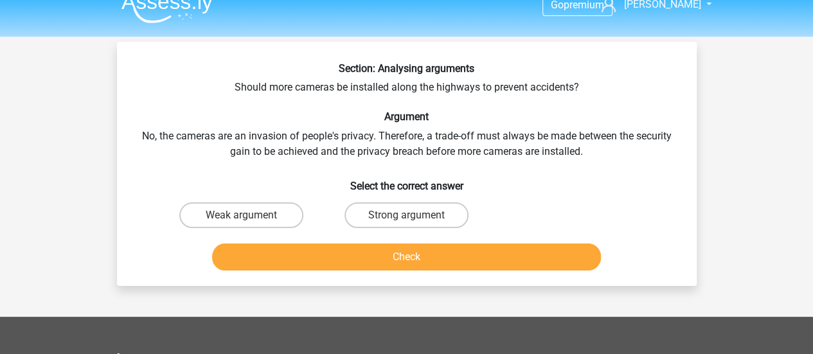
scroll to position [17, 0]
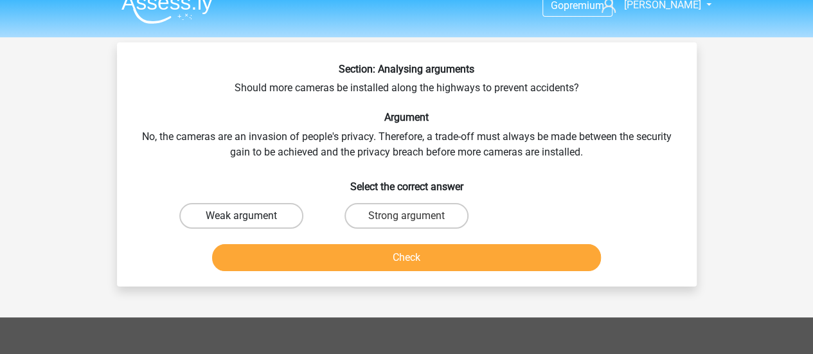
click at [265, 211] on label "Weak argument" at bounding box center [241, 216] width 124 height 26
click at [249, 216] on input "Weak argument" at bounding box center [245, 220] width 8 height 8
radio input "true"
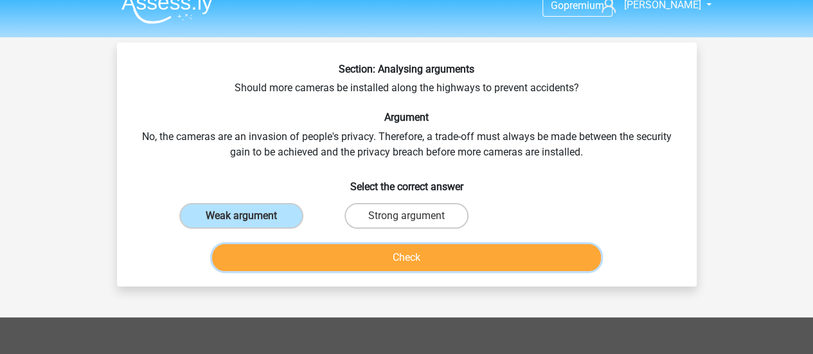
click at [345, 257] on button "Check" at bounding box center [406, 257] width 389 height 27
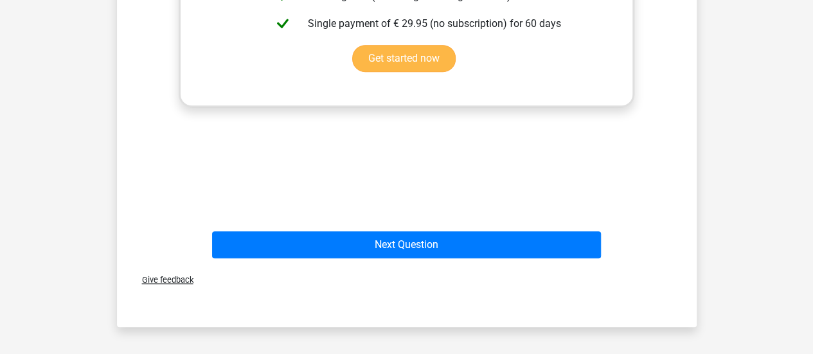
scroll to position [439, 0]
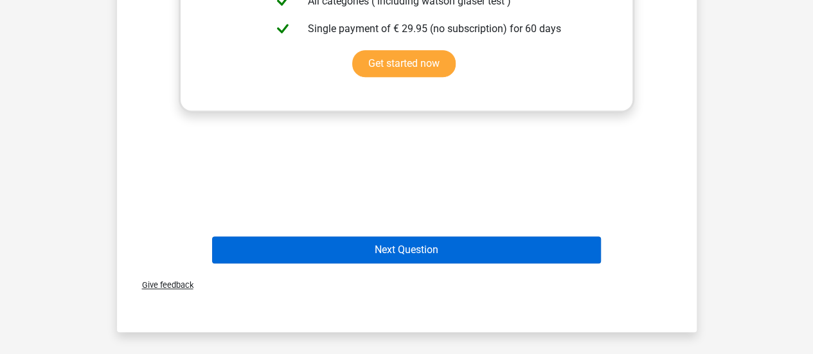
drag, startPoint x: 442, startPoint y: 232, endPoint x: 446, endPoint y: 247, distance: 15.3
click at [446, 247] on div "Next Question" at bounding box center [407, 247] width 539 height 42
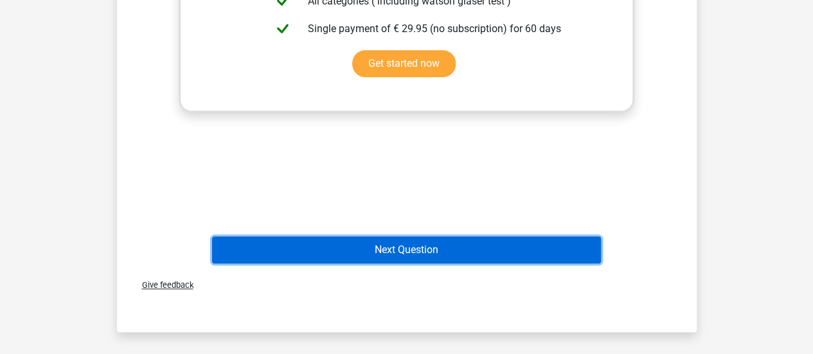
click at [446, 247] on button "Next Question" at bounding box center [406, 250] width 389 height 27
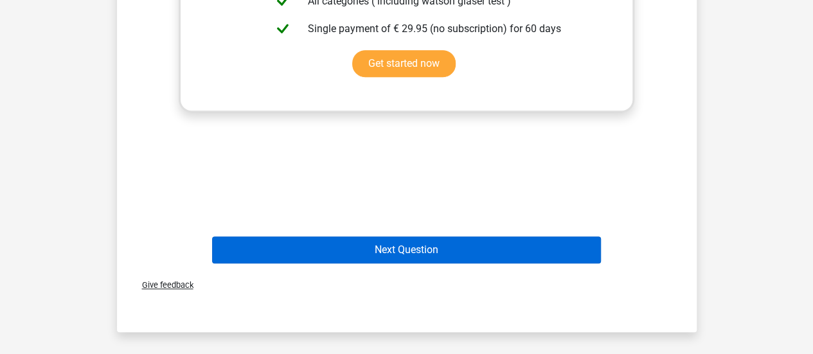
scroll to position [59, 0]
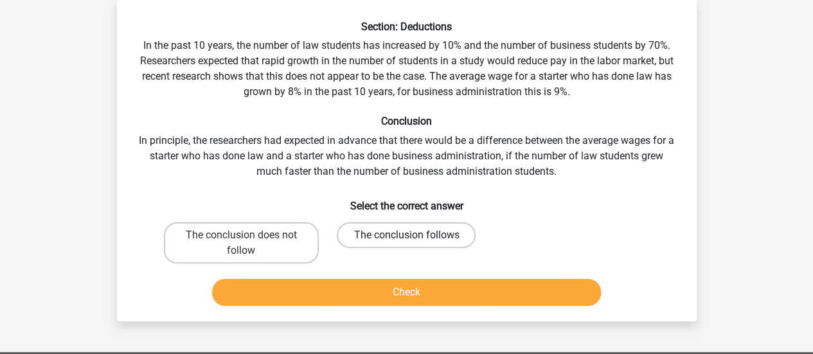
click at [422, 238] on label "The conclusion follows" at bounding box center [406, 235] width 139 height 26
click at [415, 238] on input "The conclusion follows" at bounding box center [410, 239] width 8 height 8
radio input "true"
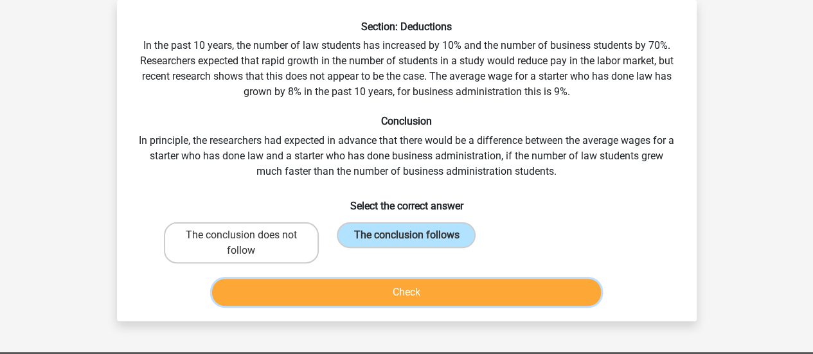
click at [448, 291] on button "Check" at bounding box center [406, 292] width 389 height 27
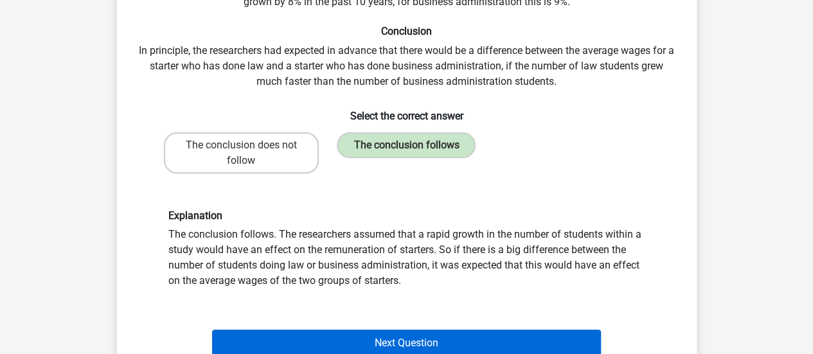
scroll to position [150, 0]
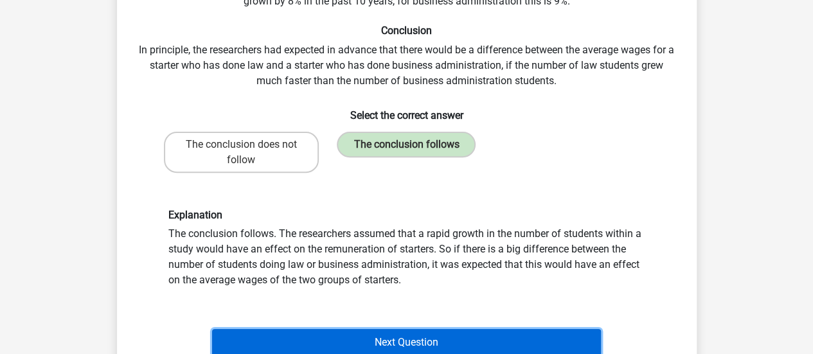
click at [421, 329] on button "Next Question" at bounding box center [406, 342] width 389 height 27
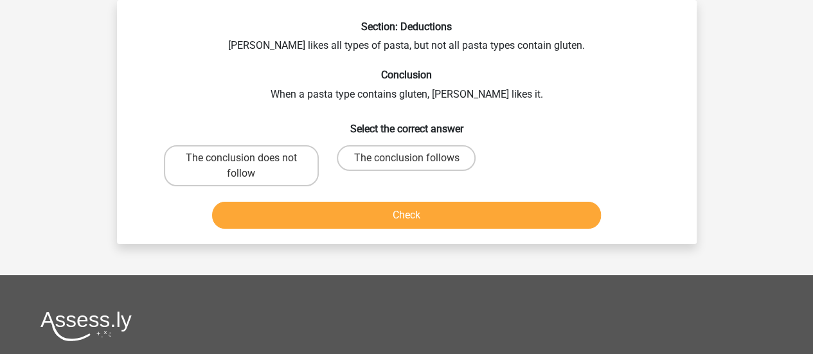
scroll to position [30, 0]
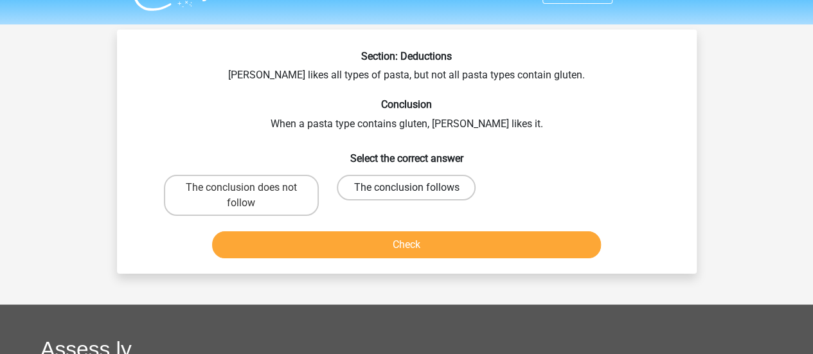
click at [376, 182] on label "The conclusion follows" at bounding box center [406, 188] width 139 height 26
click at [406, 188] on input "The conclusion follows" at bounding box center [410, 192] width 8 height 8
radio input "true"
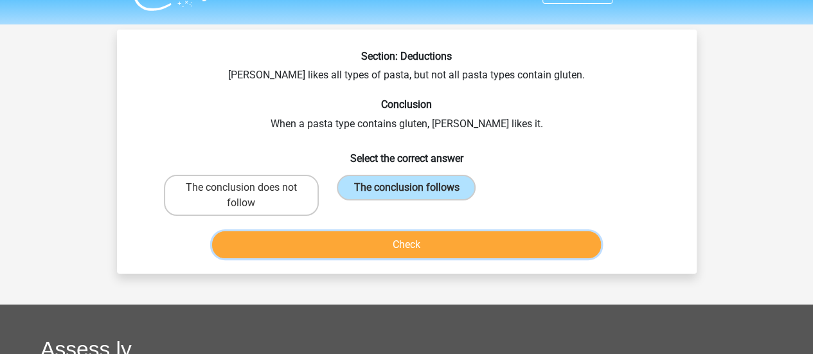
click at [400, 248] on button "Check" at bounding box center [406, 244] width 389 height 27
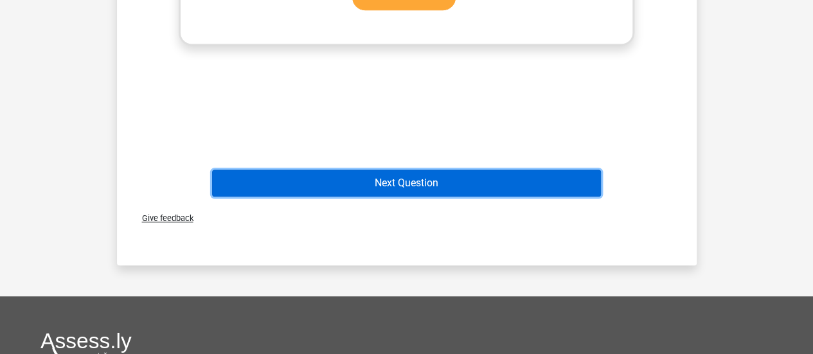
click at [491, 188] on button "Next Question" at bounding box center [406, 183] width 389 height 27
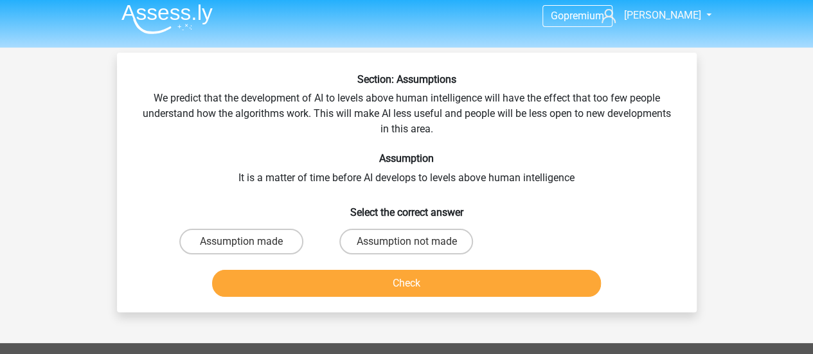
scroll to position [5, 0]
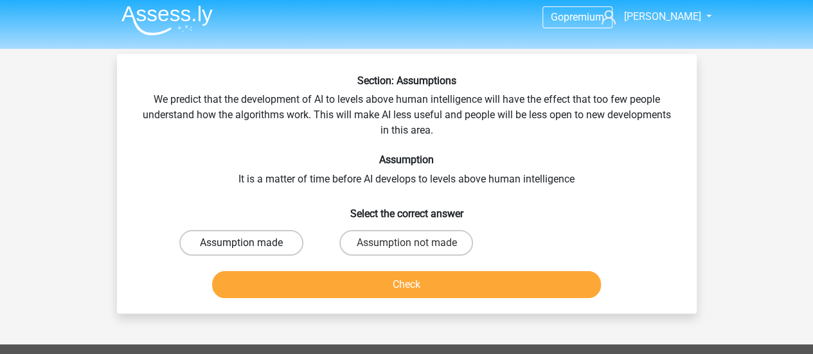
click at [288, 242] on label "Assumption made" at bounding box center [241, 243] width 124 height 26
click at [249, 243] on input "Assumption made" at bounding box center [245, 247] width 8 height 8
radio input "true"
click at [330, 269] on div "Check" at bounding box center [407, 282] width 539 height 42
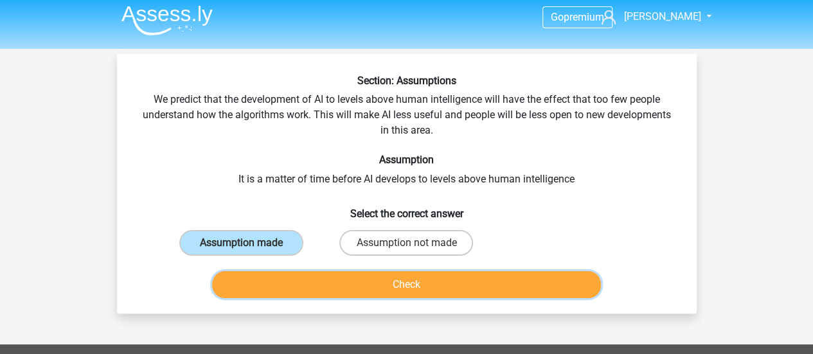
click at [351, 278] on button "Check" at bounding box center [406, 284] width 389 height 27
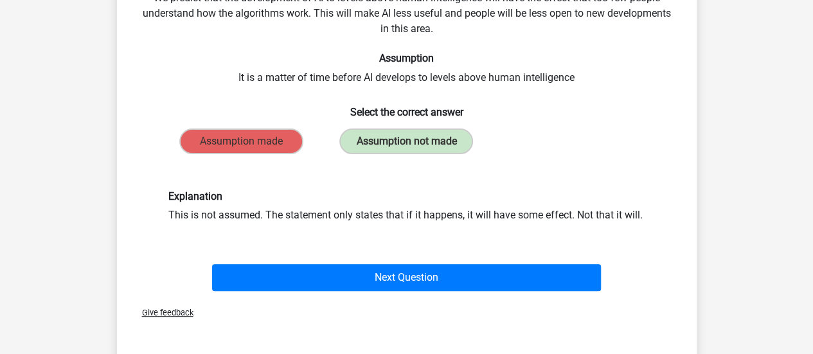
scroll to position [114, 0]
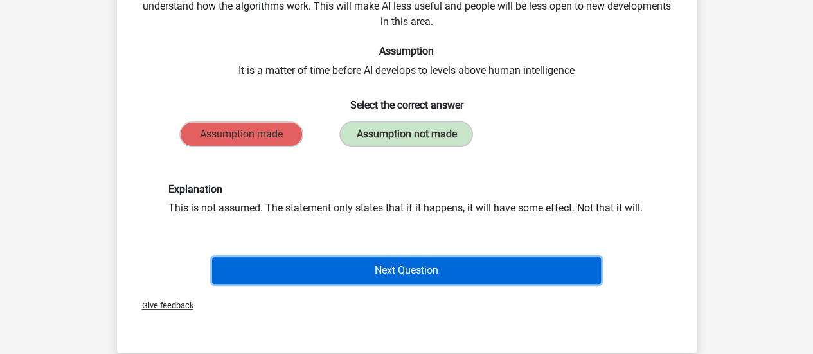
click at [408, 266] on button "Next Question" at bounding box center [406, 270] width 389 height 27
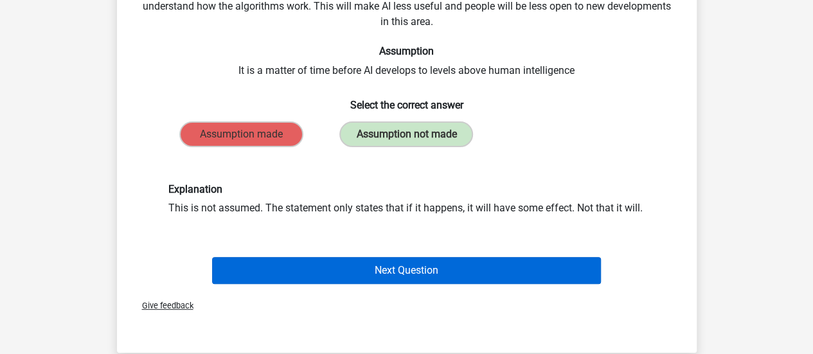
scroll to position [59, 0]
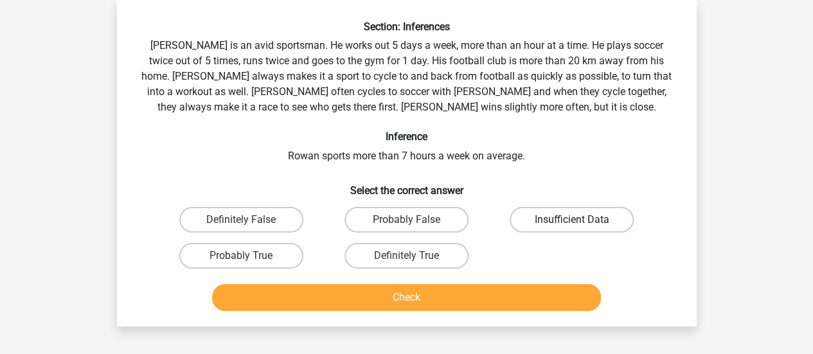
click at [526, 226] on label "Insufficient Data" at bounding box center [572, 220] width 124 height 26
click at [572, 226] on input "Insufficient Data" at bounding box center [576, 224] width 8 height 8
radio input "true"
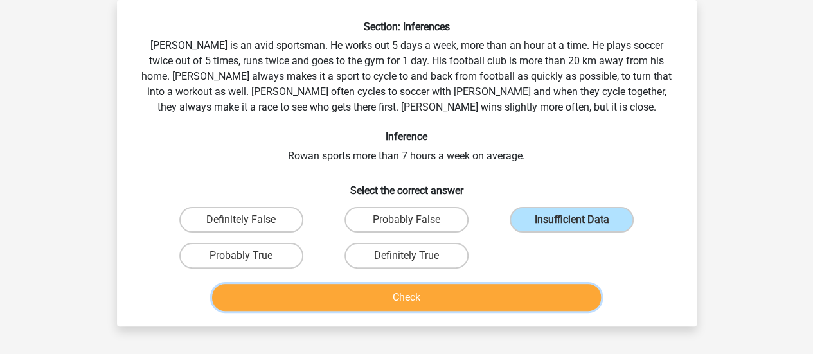
click at [484, 300] on button "Check" at bounding box center [406, 297] width 389 height 27
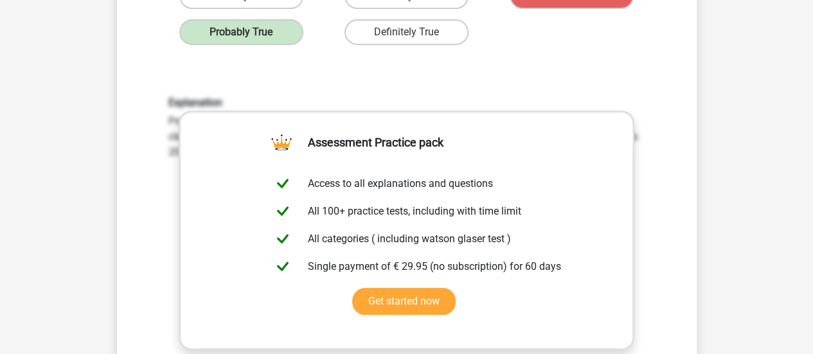
scroll to position [309, 0]
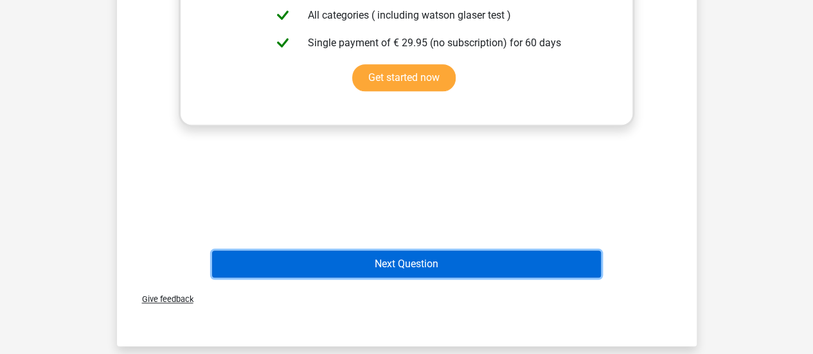
click at [475, 255] on button "Next Question" at bounding box center [406, 264] width 389 height 27
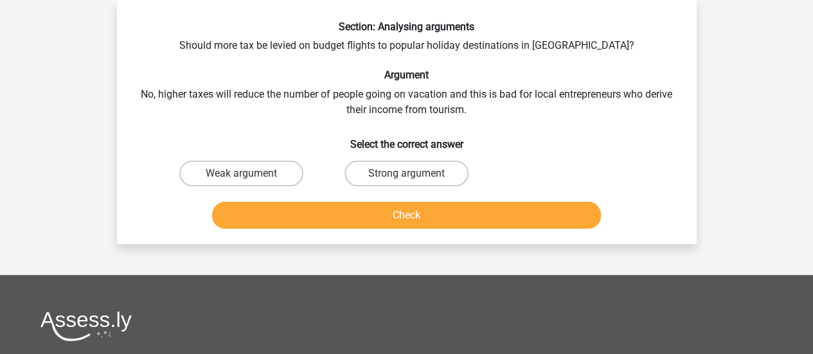
scroll to position [8, 0]
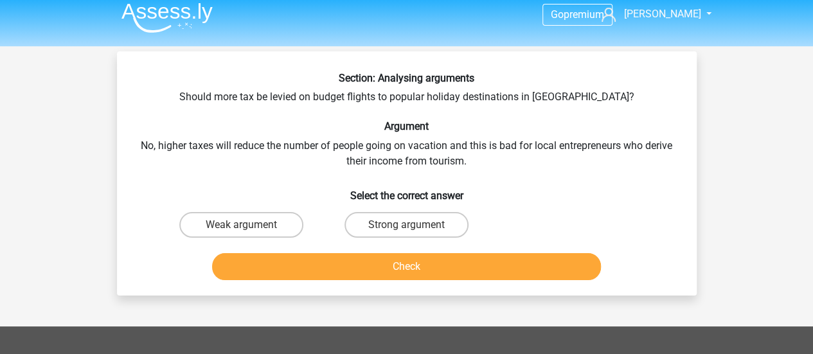
click at [464, 124] on h6 "Argument" at bounding box center [407, 126] width 539 height 12
click at [368, 222] on label "Strong argument" at bounding box center [407, 225] width 124 height 26
click at [406, 225] on input "Strong argument" at bounding box center [410, 229] width 8 height 8
radio input "true"
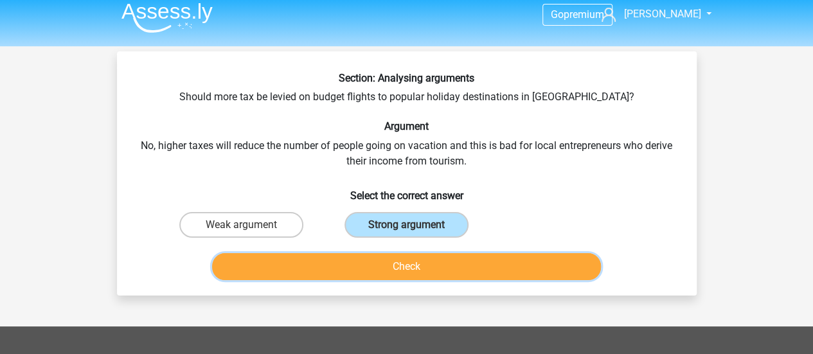
click at [368, 257] on button "Check" at bounding box center [406, 266] width 389 height 27
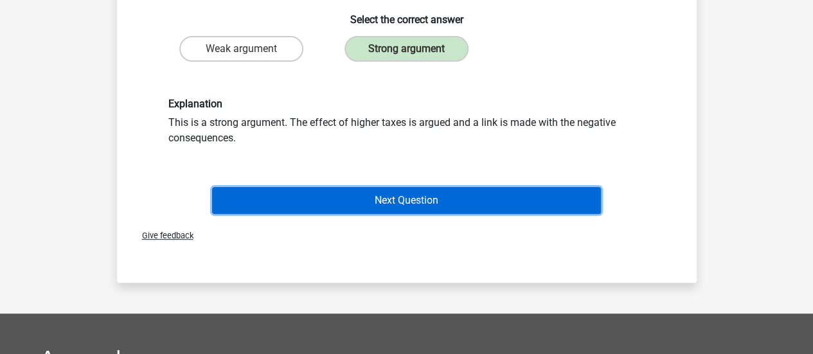
click at [510, 193] on button "Next Question" at bounding box center [406, 200] width 389 height 27
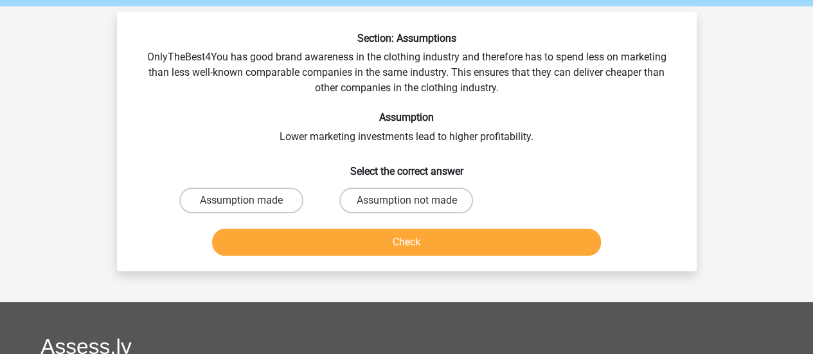
scroll to position [46, 0]
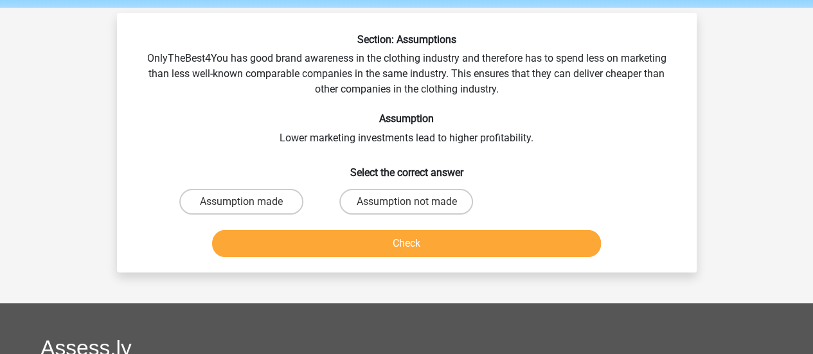
click at [439, 141] on div "Section: Assumptions OnlyTheBest4You has good brand awareness in the clothing i…" at bounding box center [407, 147] width 570 height 229
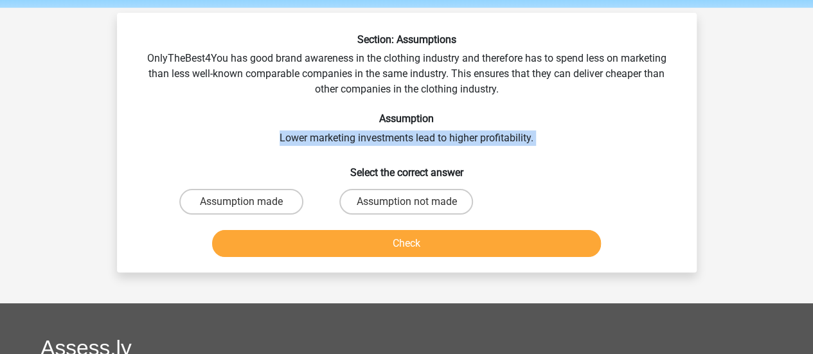
click at [439, 141] on div "Section: Assumptions OnlyTheBest4You has good brand awareness in the clothing i…" at bounding box center [407, 147] width 570 height 229
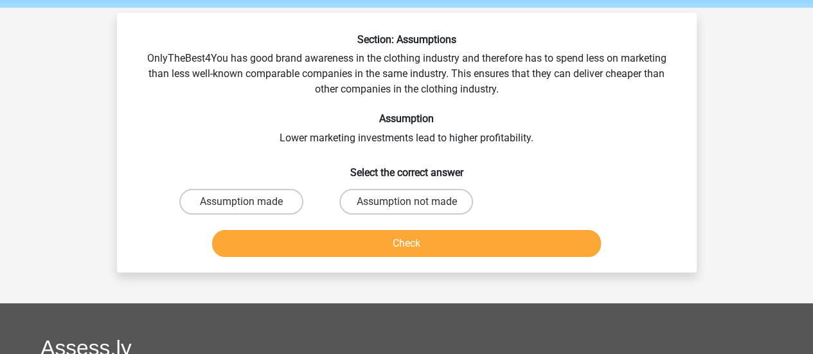
click at [421, 63] on div "Section: Assumptions OnlyTheBest4You has good brand awareness in the clothing i…" at bounding box center [407, 147] width 570 height 229
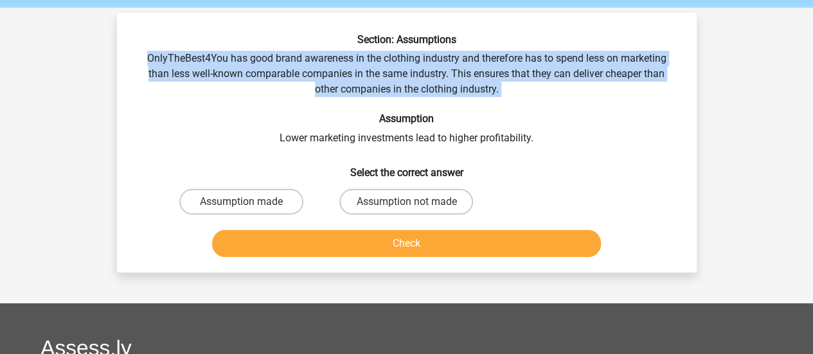
click at [421, 63] on div "Section: Assumptions OnlyTheBest4You has good brand awareness in the clothing i…" at bounding box center [407, 147] width 570 height 229
click at [267, 196] on label "Assumption made" at bounding box center [241, 202] width 124 height 26
click at [249, 202] on input "Assumption made" at bounding box center [245, 206] width 8 height 8
radio input "true"
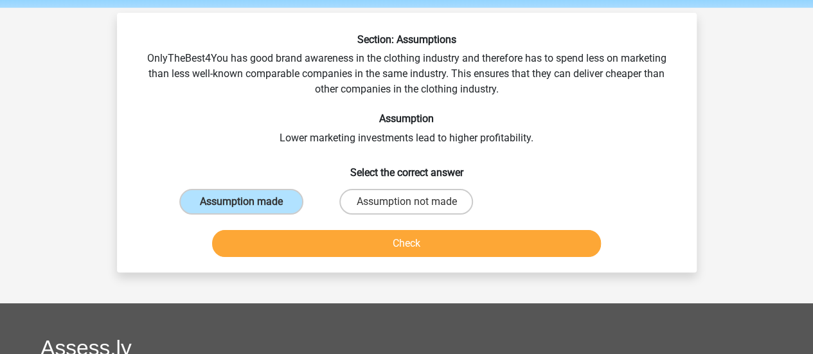
click at [309, 171] on h6 "Select the correct answer" at bounding box center [407, 167] width 539 height 23
click at [363, 203] on label "Assumption not made" at bounding box center [407, 202] width 134 height 26
click at [406, 203] on input "Assumption not made" at bounding box center [410, 206] width 8 height 8
radio input "true"
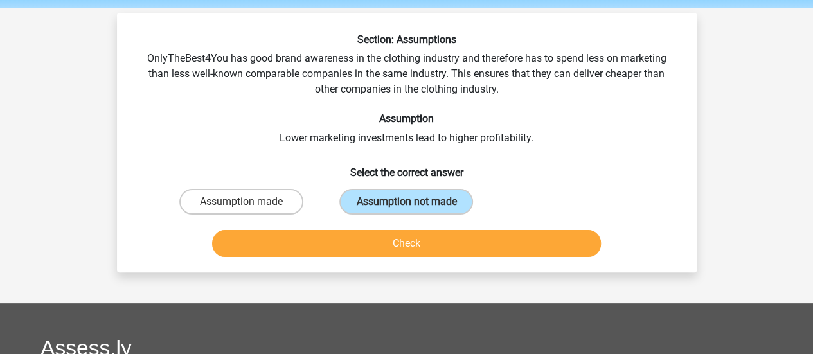
click at [377, 226] on div "Check" at bounding box center [407, 241] width 539 height 42
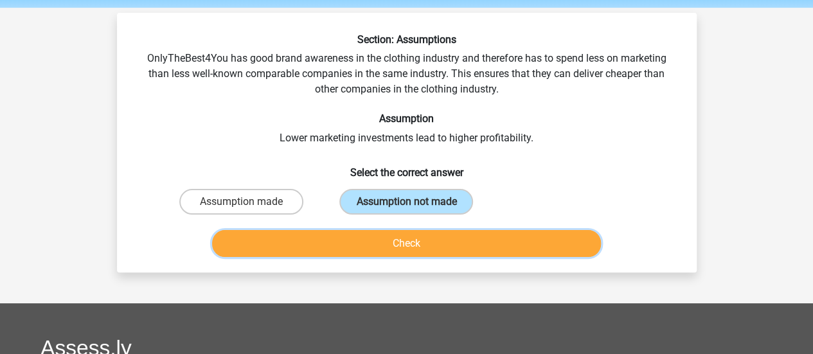
click at [391, 239] on button "Check" at bounding box center [406, 243] width 389 height 27
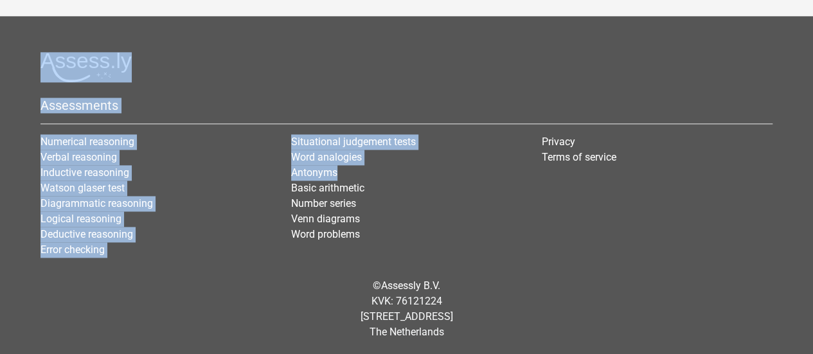
drag, startPoint x: 413, startPoint y: 172, endPoint x: 509, endPoint y: 175, distance: 96.5
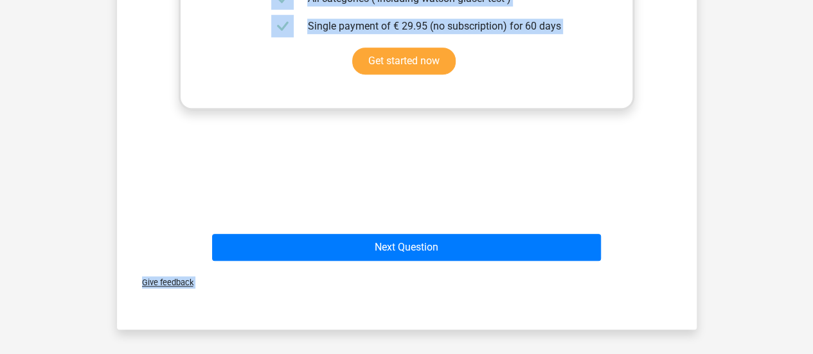
click at [628, 140] on div "Explanation It is not widely believed that lower marketing investment leads to …" at bounding box center [407, 24] width 539 height 399
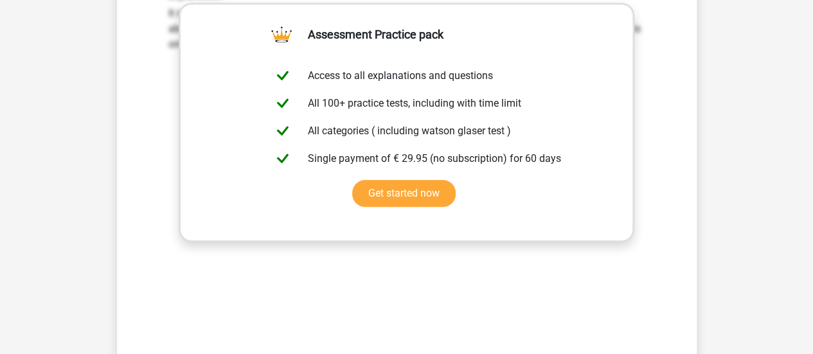
scroll to position [318, 0]
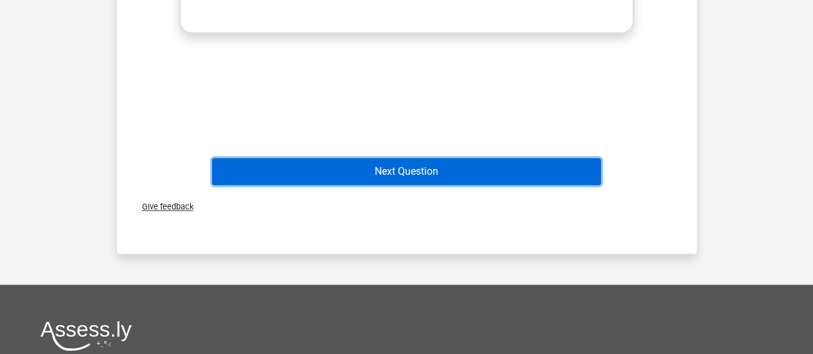
click at [459, 174] on button "Next Question" at bounding box center [406, 171] width 389 height 27
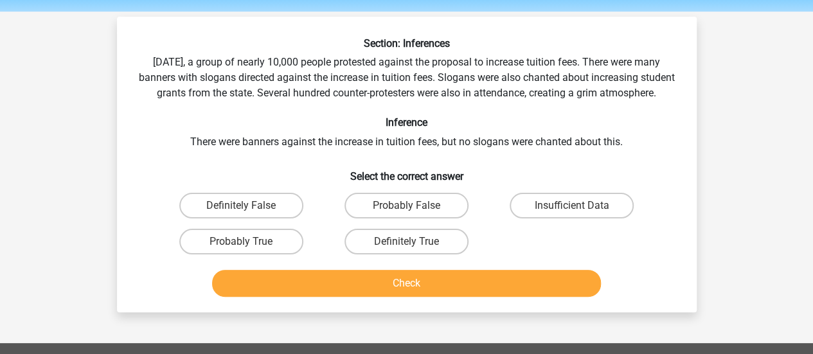
scroll to position [43, 0]
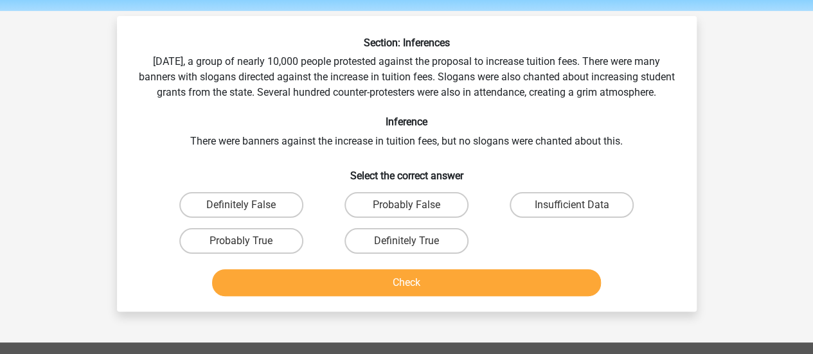
drag, startPoint x: 471, startPoint y: 75, endPoint x: 454, endPoint y: 104, distance: 33.7
click at [454, 104] on div "Section: Inferences Last Saturday, a group of nearly 10,000 people protested ag…" at bounding box center [407, 169] width 570 height 265
click at [399, 218] on label "Probably False" at bounding box center [407, 205] width 124 height 26
click at [406, 213] on input "Probably False" at bounding box center [410, 209] width 8 height 8
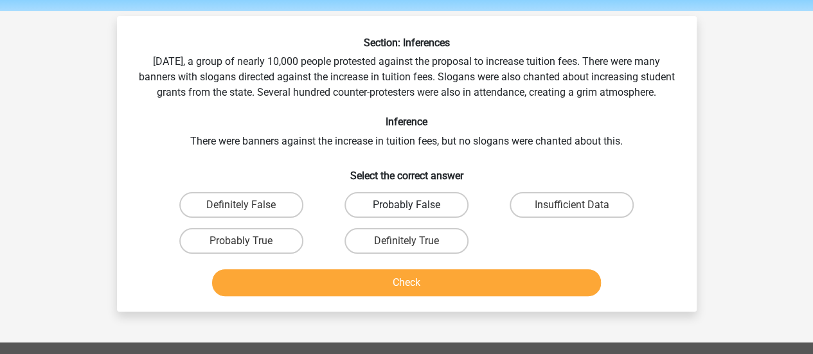
radio input "true"
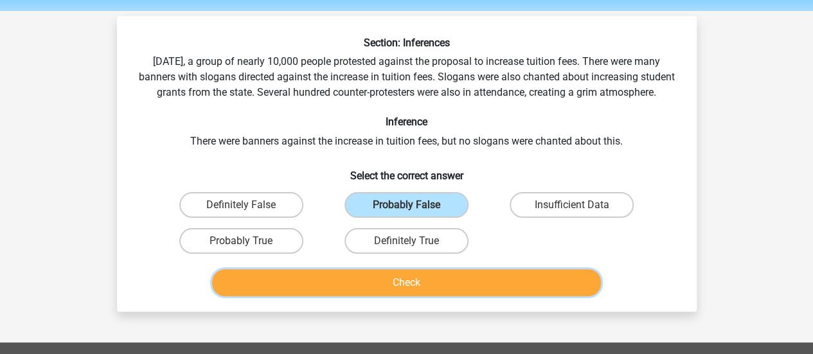
click at [393, 291] on button "Check" at bounding box center [406, 282] width 389 height 27
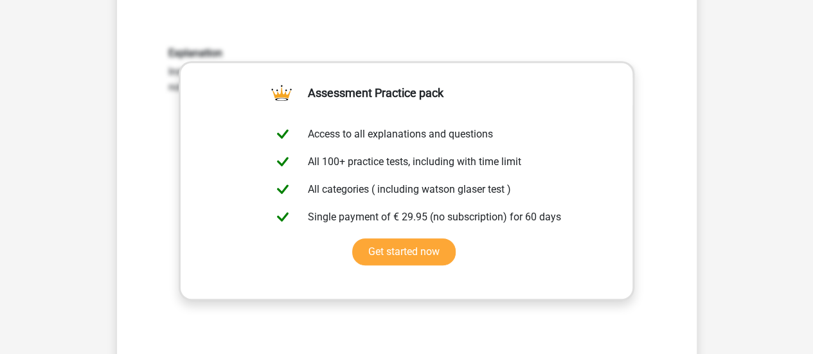
scroll to position [456, 0]
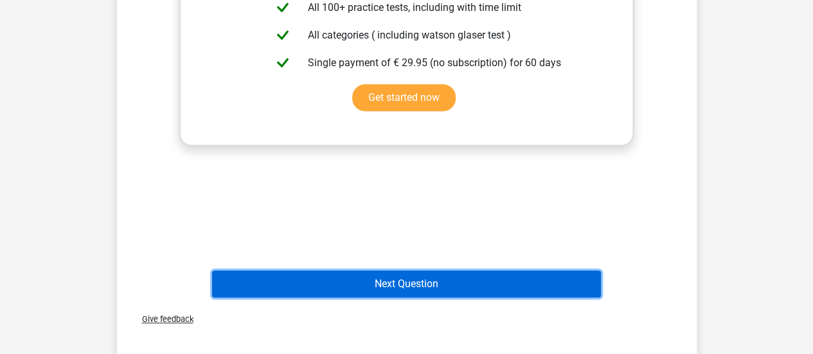
click at [453, 296] on button "Next Question" at bounding box center [406, 284] width 389 height 27
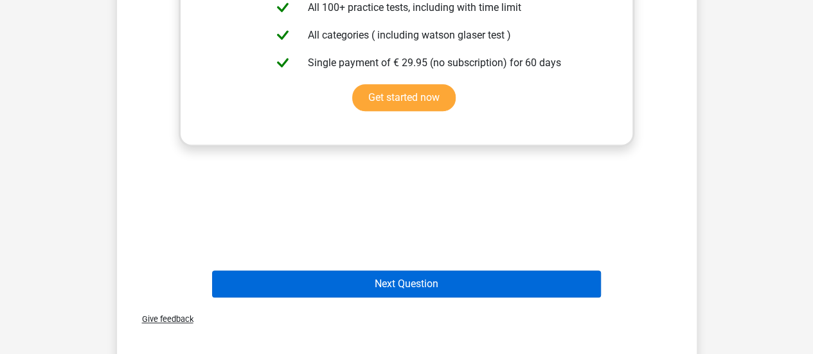
scroll to position [59, 0]
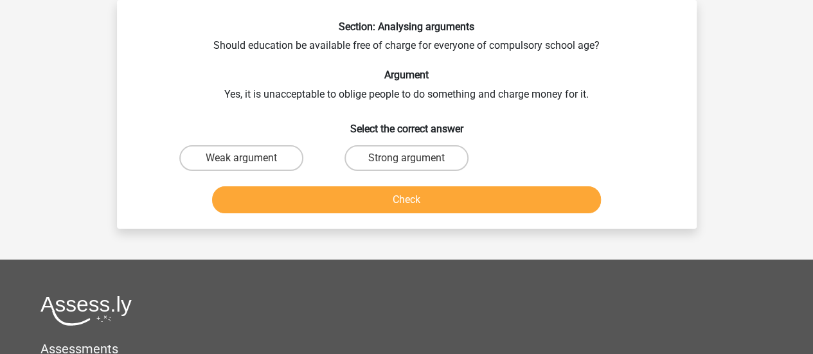
click at [524, 109] on div "Section: Analysing arguments Should education be available free of charge for e…" at bounding box center [407, 120] width 570 height 198
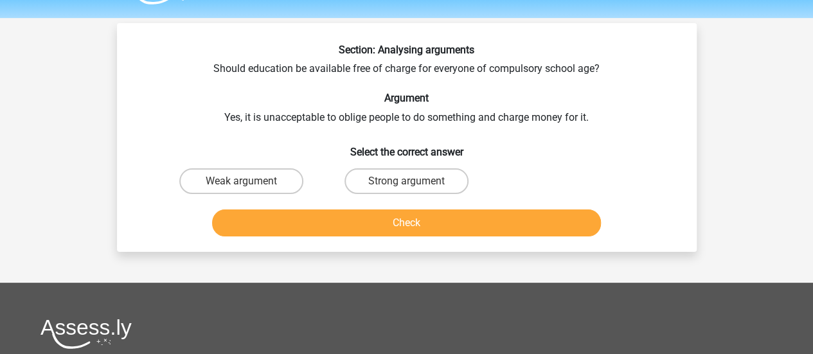
scroll to position [41, 0]
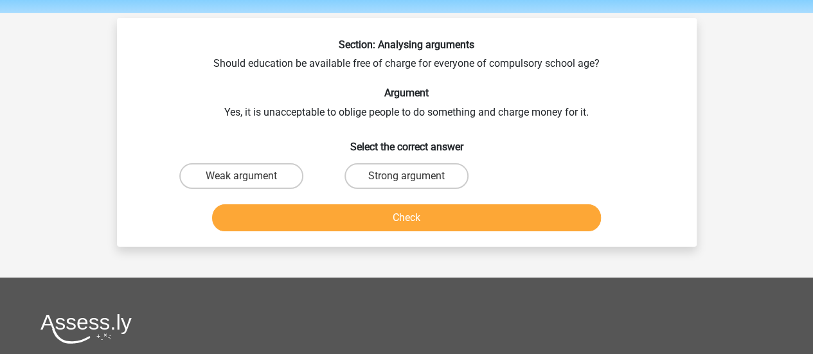
click at [524, 109] on div "Section: Analysing arguments Should education be available free of charge for e…" at bounding box center [407, 138] width 570 height 198
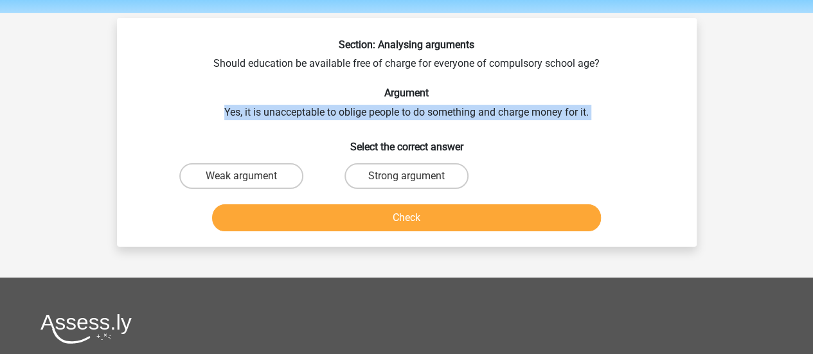
click at [524, 109] on div "Section: Analysing arguments Should education be available free of charge for e…" at bounding box center [407, 138] width 570 height 198
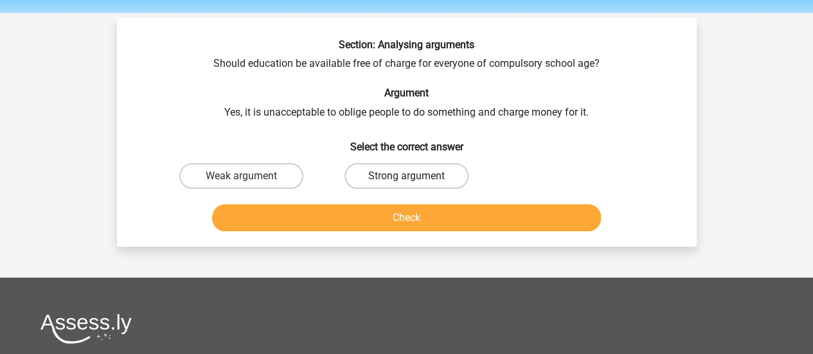
click at [365, 174] on label "Strong argument" at bounding box center [407, 176] width 124 height 26
click at [406, 176] on input "Strong argument" at bounding box center [410, 180] width 8 height 8
radio input "true"
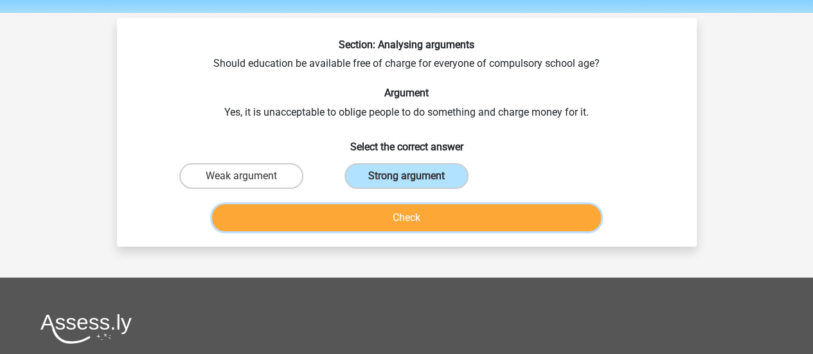
click at [377, 211] on button "Check" at bounding box center [406, 217] width 389 height 27
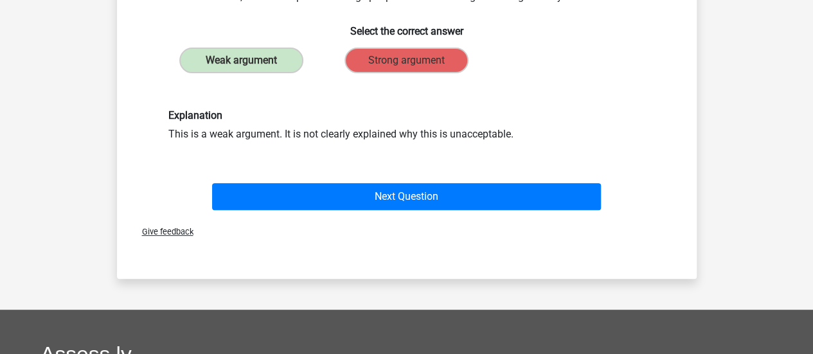
scroll to position [158, 0]
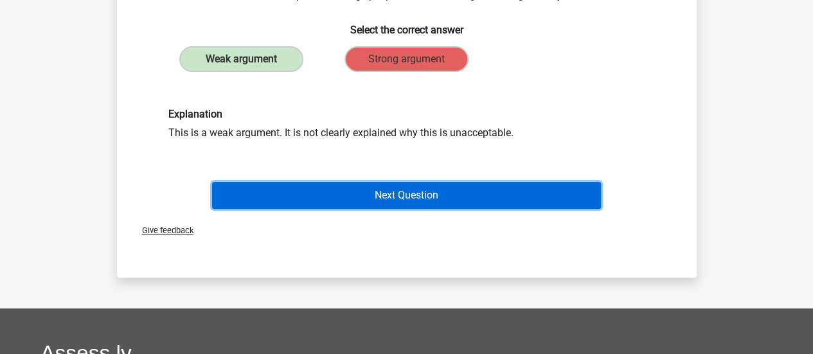
click at [460, 201] on button "Next Question" at bounding box center [406, 195] width 389 height 27
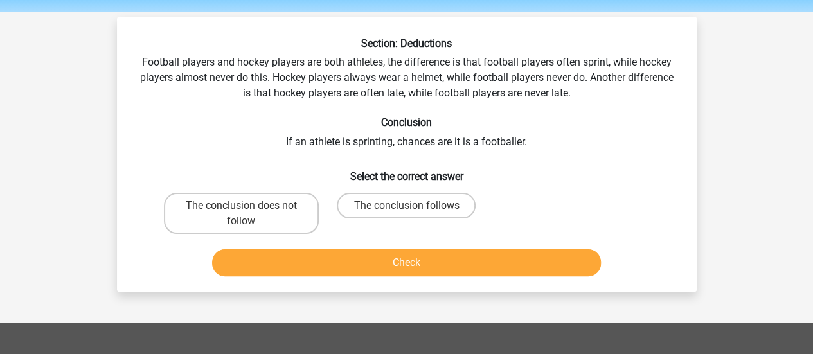
scroll to position [50, 0]
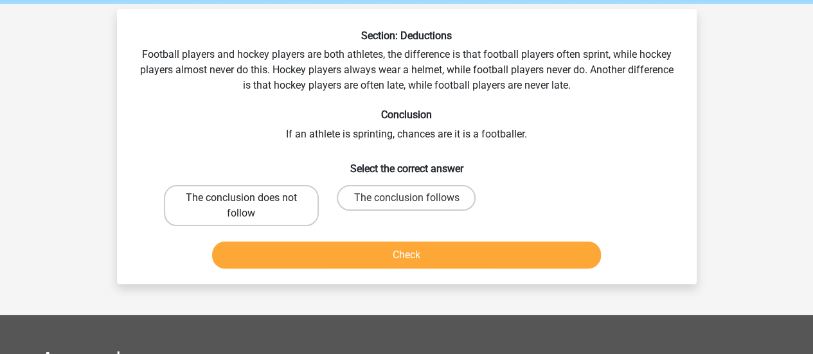
click at [278, 188] on label "The conclusion does not follow" at bounding box center [241, 205] width 155 height 41
click at [249, 198] on input "The conclusion does not follow" at bounding box center [245, 202] width 8 height 8
radio input "true"
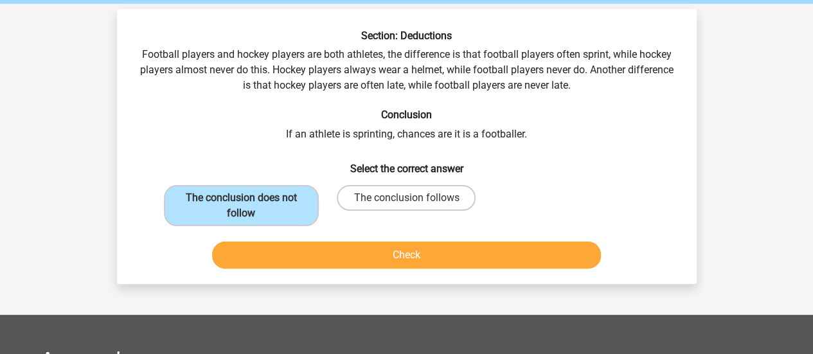
click at [325, 230] on div "The conclusion follows" at bounding box center [406, 205] width 165 height 51
click at [343, 253] on button "Check" at bounding box center [406, 255] width 389 height 27
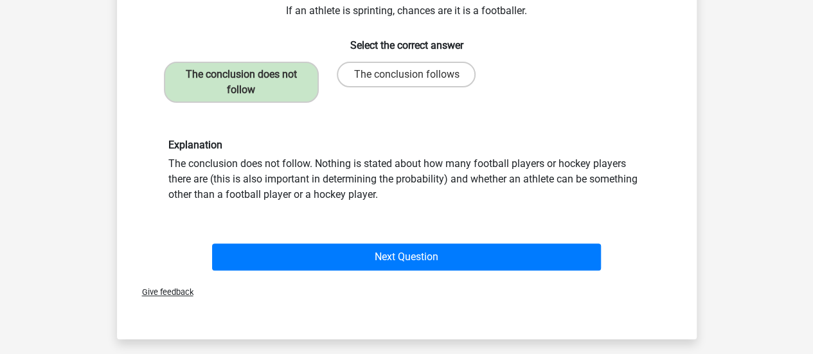
scroll to position [176, 0]
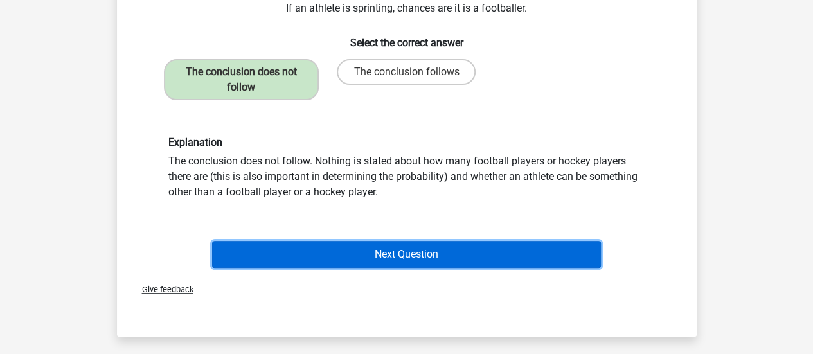
click at [451, 255] on button "Next Question" at bounding box center [406, 254] width 389 height 27
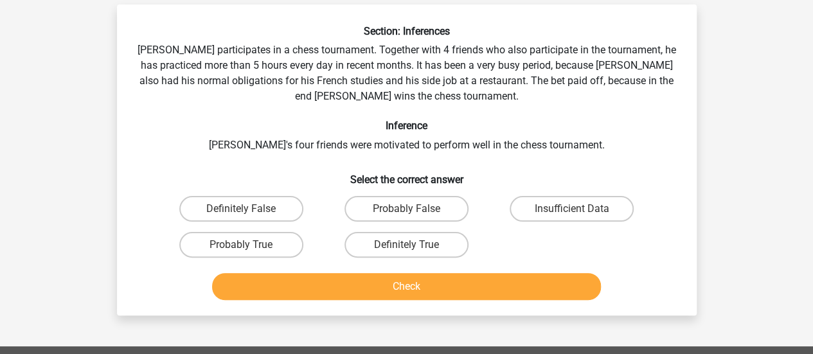
scroll to position [54, 0]
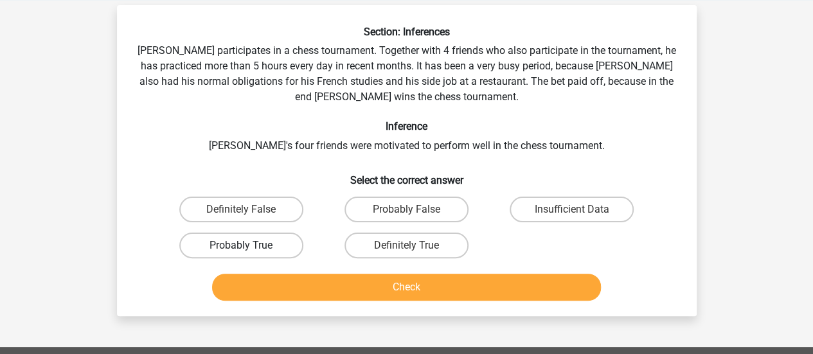
click at [271, 240] on label "Probably True" at bounding box center [241, 246] width 124 height 26
click at [249, 246] on input "Probably True" at bounding box center [245, 250] width 8 height 8
radio input "true"
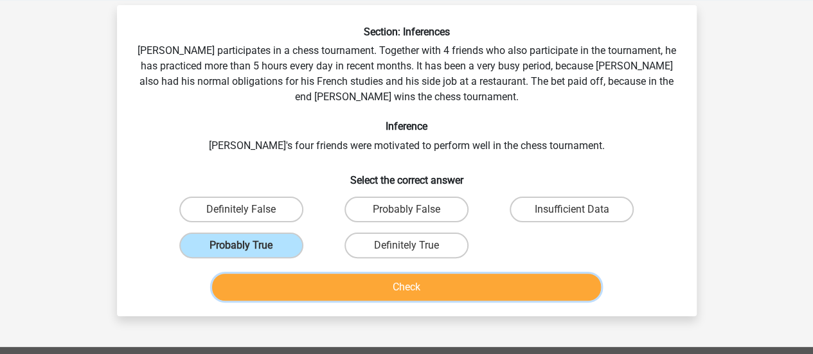
click at [390, 284] on button "Check" at bounding box center [406, 287] width 389 height 27
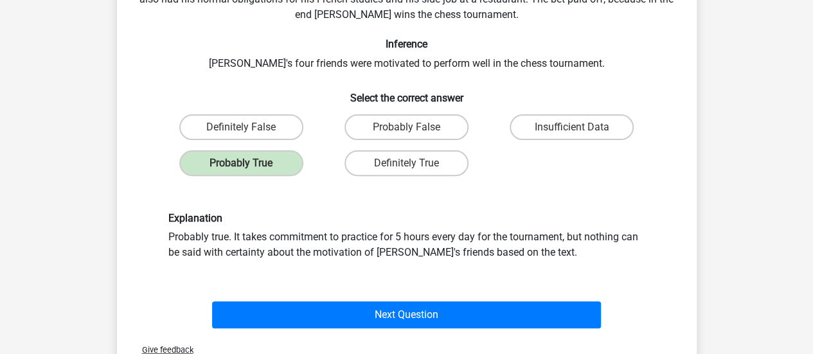
scroll to position [145, 0]
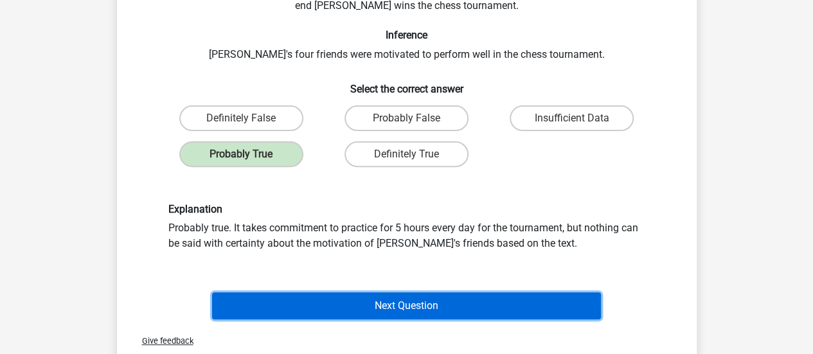
click at [491, 311] on button "Next Question" at bounding box center [406, 306] width 389 height 27
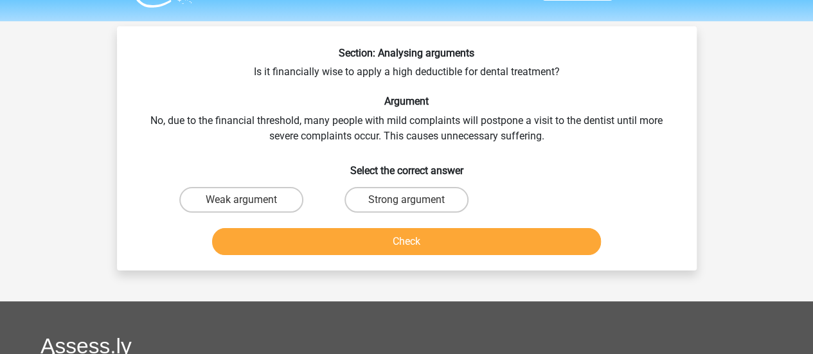
scroll to position [32, 0]
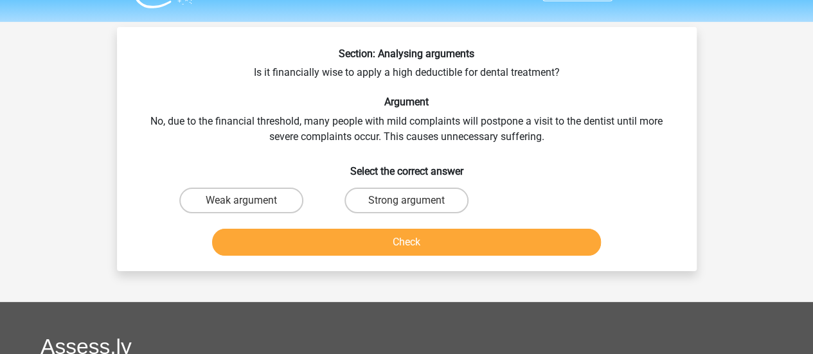
click at [471, 129] on div "Section: Analysing arguments Is it financially wise to apply a high deductible …" at bounding box center [407, 154] width 570 height 213
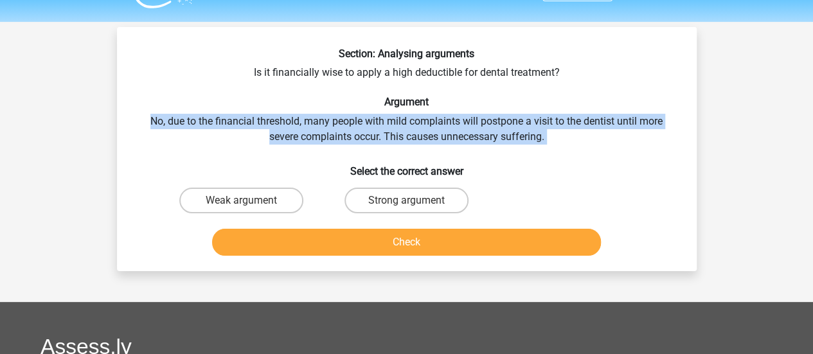
click at [471, 129] on div "Section: Analysing arguments Is it financially wise to apply a high deductible …" at bounding box center [407, 154] width 570 height 213
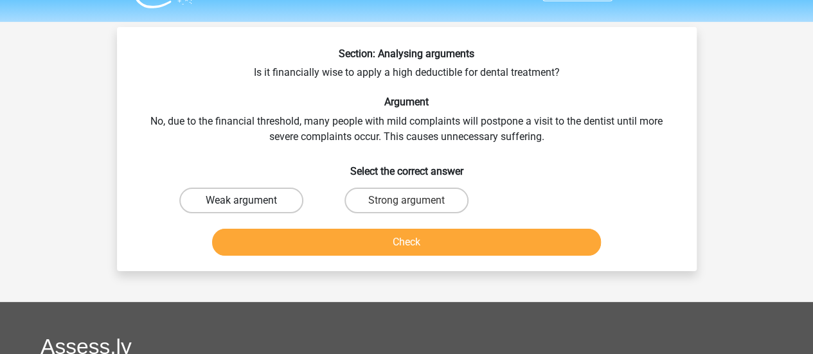
click at [273, 188] on label "Weak argument" at bounding box center [241, 201] width 124 height 26
click at [249, 201] on input "Weak argument" at bounding box center [245, 205] width 8 height 8
radio input "true"
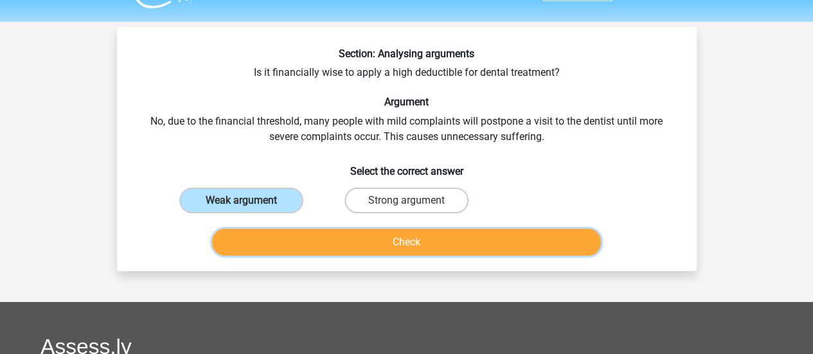
click at [332, 242] on button "Check" at bounding box center [406, 242] width 389 height 27
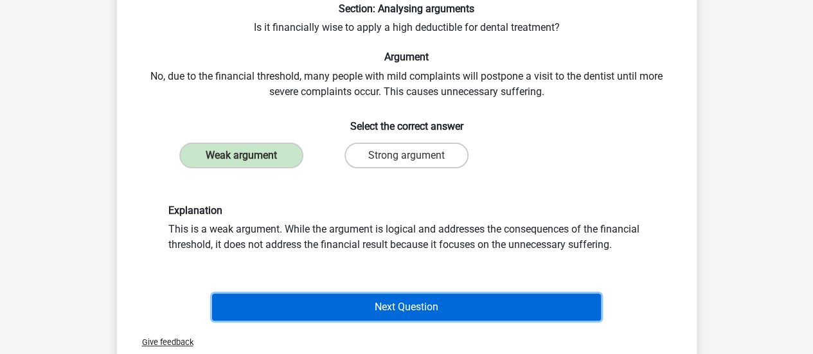
click at [435, 313] on button "Next Question" at bounding box center [406, 307] width 389 height 27
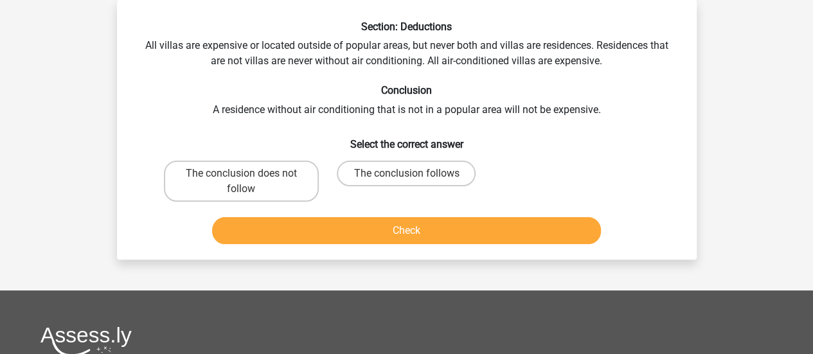
scroll to position [23, 0]
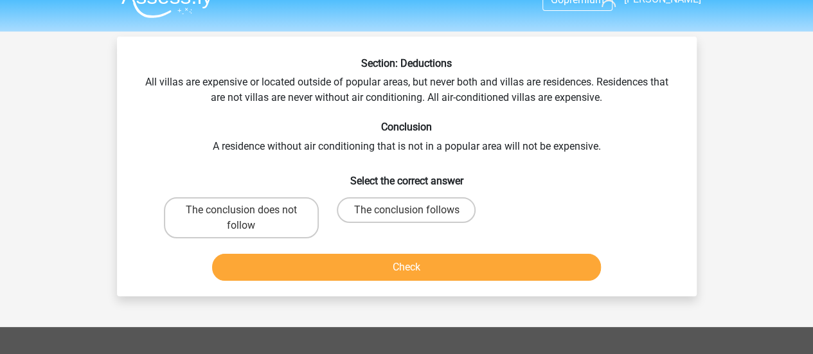
click at [439, 91] on div "Section: Deductions All villas are expensive or located outside of popular area…" at bounding box center [407, 171] width 570 height 229
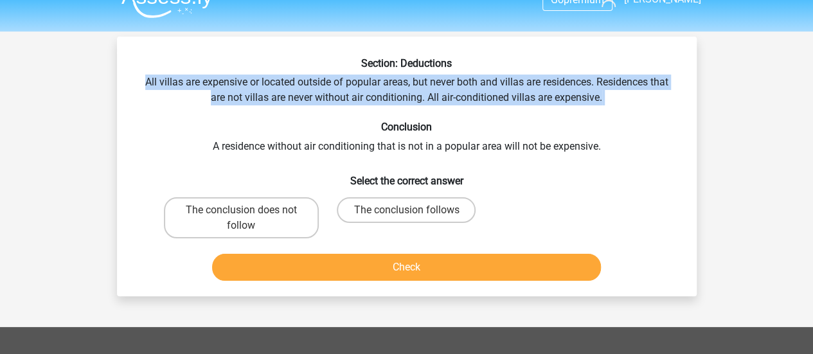
click at [439, 91] on div "Section: Deductions All villas are expensive or located outside of popular area…" at bounding box center [407, 171] width 570 height 229
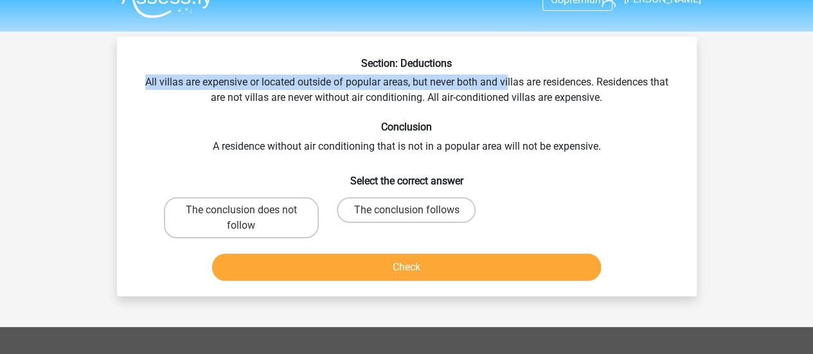
drag, startPoint x: 142, startPoint y: 79, endPoint x: 602, endPoint y: 77, distance: 460.4
click at [602, 77] on div "Section: Deductions All villas are expensive or located outside of popular area…" at bounding box center [407, 171] width 570 height 229
click at [190, 82] on div "Section: Deductions All villas are expensive or located outside of popular area…" at bounding box center [407, 171] width 570 height 229
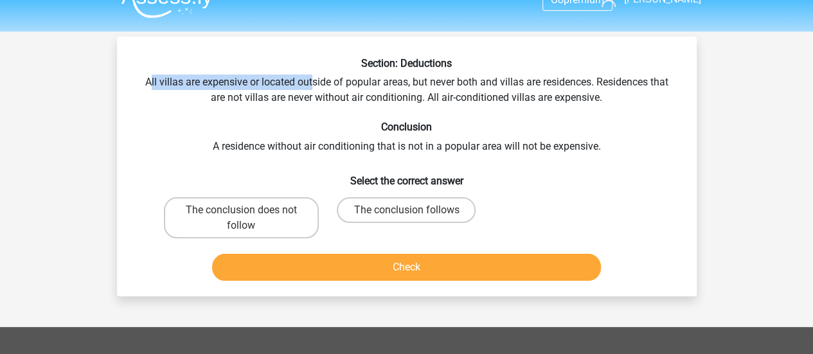
drag, startPoint x: 146, startPoint y: 82, endPoint x: 311, endPoint y: 87, distance: 165.4
click at [311, 87] on div "Section: Deductions All villas are expensive or located outside of popular area…" at bounding box center [407, 171] width 570 height 229
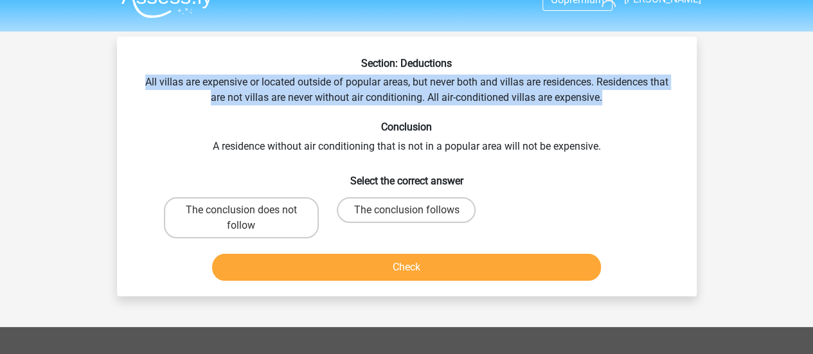
drag, startPoint x: 144, startPoint y: 83, endPoint x: 604, endPoint y: 101, distance: 460.7
click at [604, 101] on div "Section: Deductions All villas are expensive or located outside of popular area…" at bounding box center [407, 171] width 570 height 229
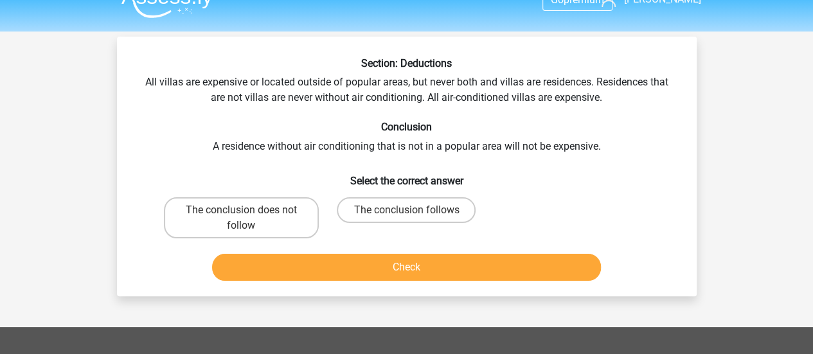
click at [427, 145] on div "Section: Deductions All villas are expensive or located outside of popular area…" at bounding box center [407, 171] width 570 height 229
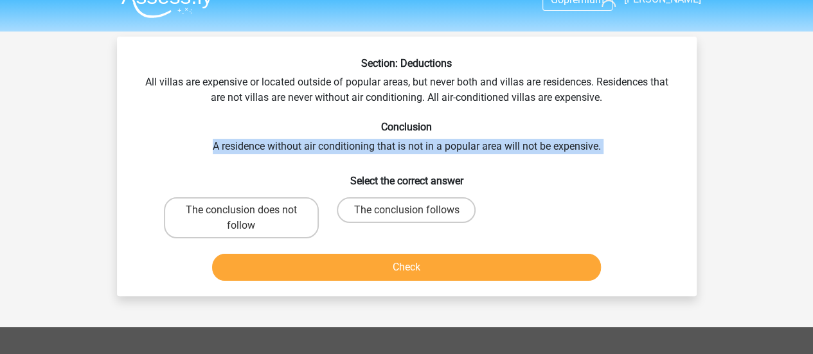
click at [427, 145] on div "Section: Deductions All villas are expensive or located outside of popular area…" at bounding box center [407, 171] width 570 height 229
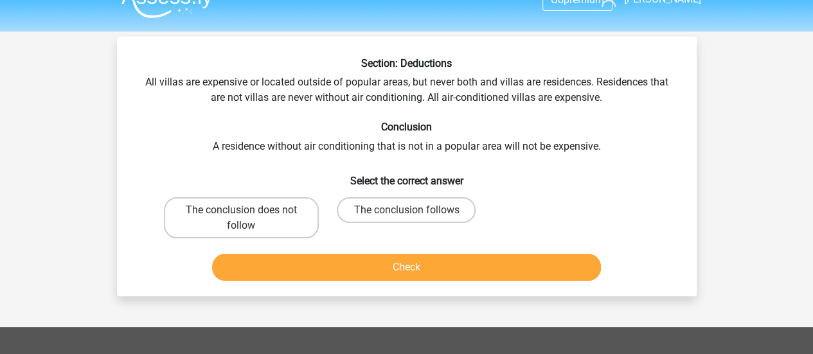
click at [427, 145] on div "Section: Deductions All villas are expensive or located outside of popular area…" at bounding box center [407, 171] width 570 height 229
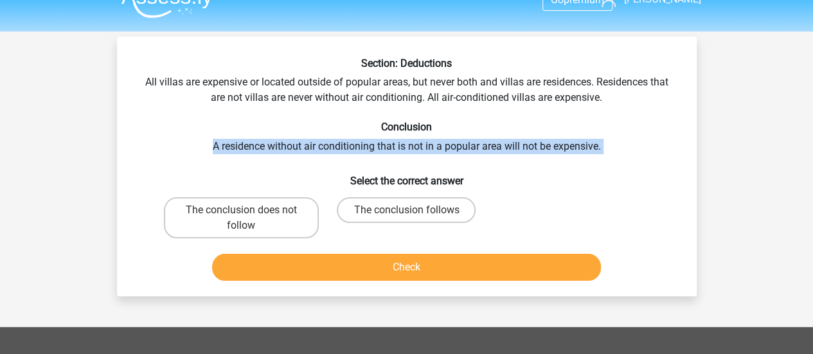
click at [427, 145] on div "Section: Deductions All villas are expensive or located outside of popular area…" at bounding box center [407, 171] width 570 height 229
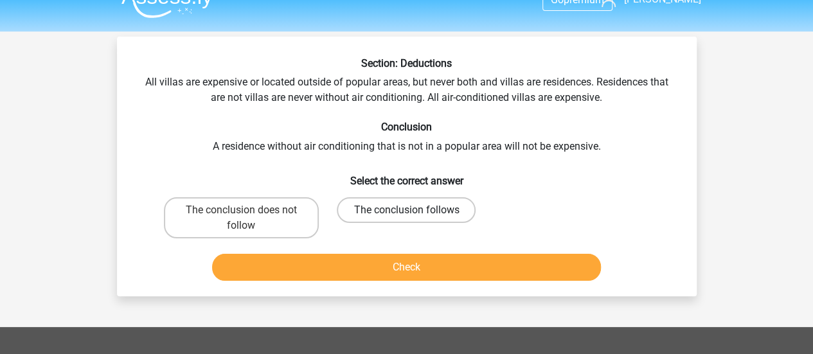
click at [385, 209] on label "The conclusion follows" at bounding box center [406, 210] width 139 height 26
click at [406, 210] on input "The conclusion follows" at bounding box center [410, 214] width 8 height 8
radio input "true"
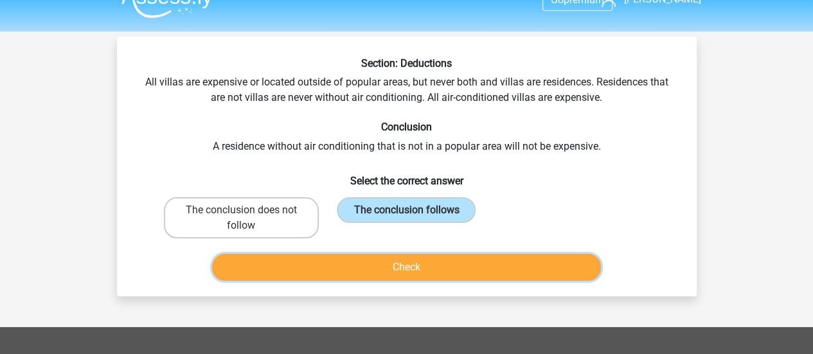
click at [374, 267] on button "Check" at bounding box center [406, 267] width 389 height 27
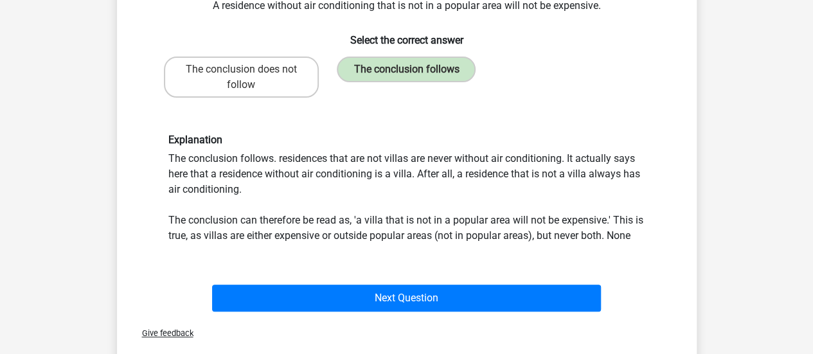
scroll to position [164, 0]
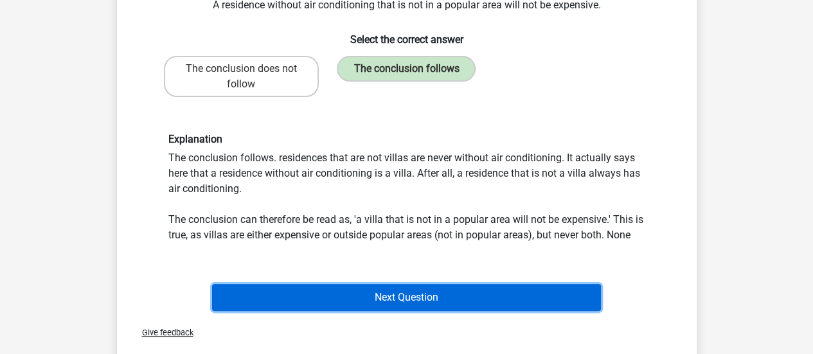
click at [437, 291] on button "Next Question" at bounding box center [406, 297] width 389 height 27
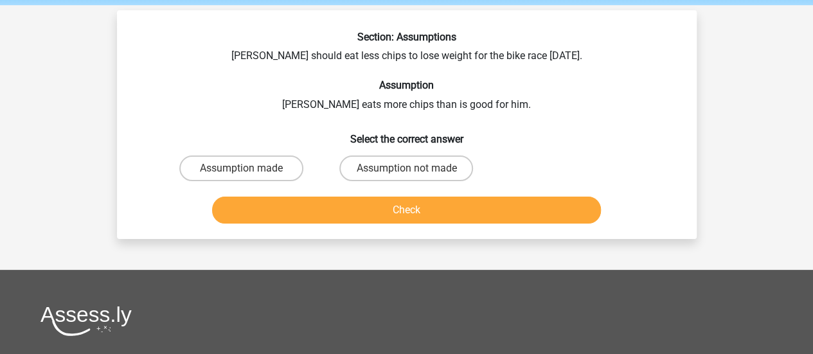
scroll to position [21, 0]
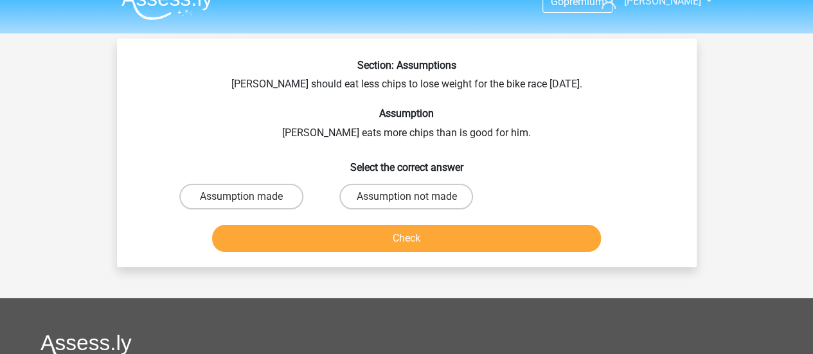
click at [463, 101] on div "Section: Assumptions Chris should eat less chips to lose weight for the bike ra…" at bounding box center [407, 158] width 570 height 198
click at [386, 196] on label "Assumption not made" at bounding box center [407, 197] width 134 height 26
click at [406, 197] on input "Assumption not made" at bounding box center [410, 201] width 8 height 8
radio input "true"
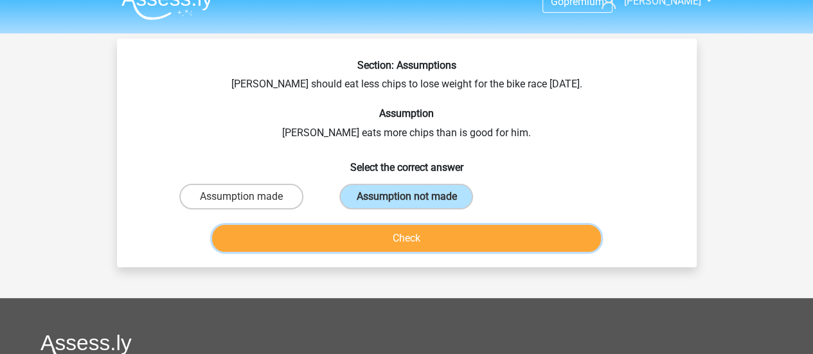
click at [399, 231] on button "Check" at bounding box center [406, 238] width 389 height 27
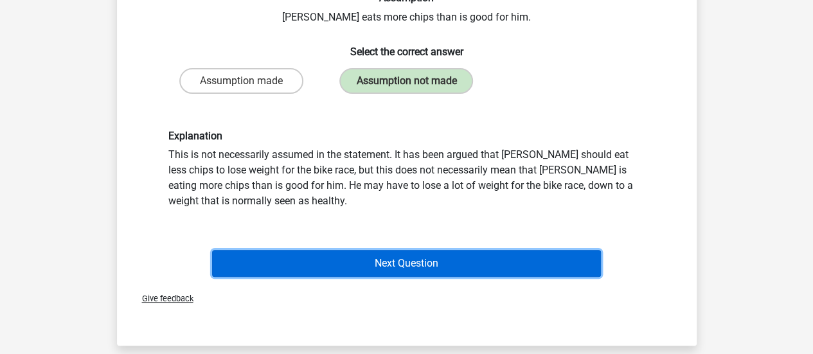
click at [444, 262] on button "Next Question" at bounding box center [406, 263] width 389 height 27
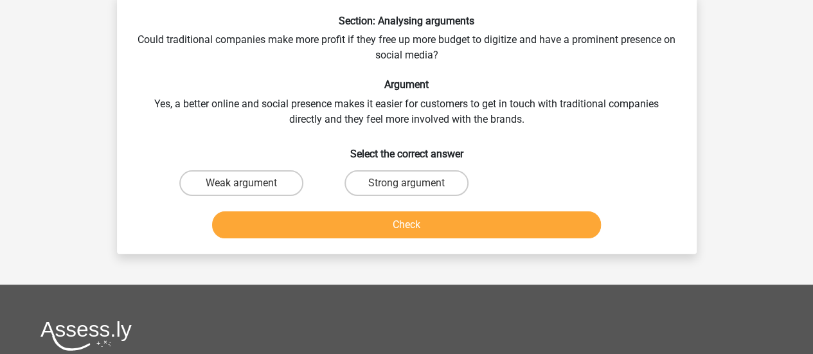
scroll to position [0, 0]
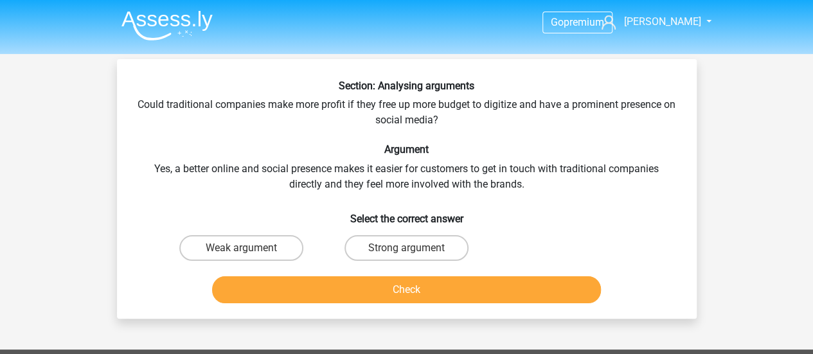
click at [383, 158] on div "Section: Analysing arguments Could traditional companies make more profit if th…" at bounding box center [407, 194] width 570 height 229
click at [420, 189] on div "Section: Analysing arguments Could traditional companies make more profit if th…" at bounding box center [407, 194] width 570 height 229
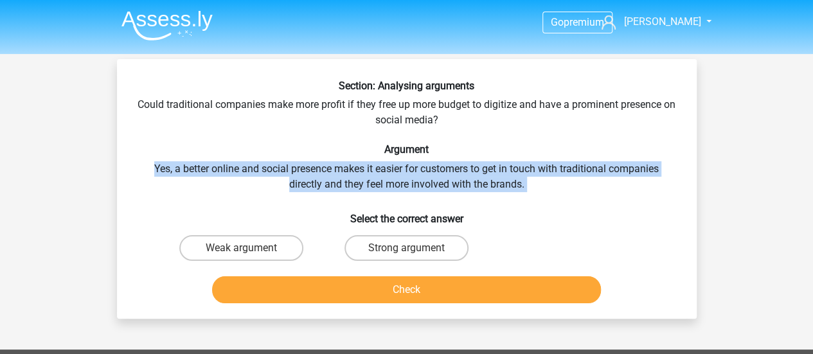
click at [420, 189] on div "Section: Analysing arguments Could traditional companies make more profit if th…" at bounding box center [407, 194] width 570 height 229
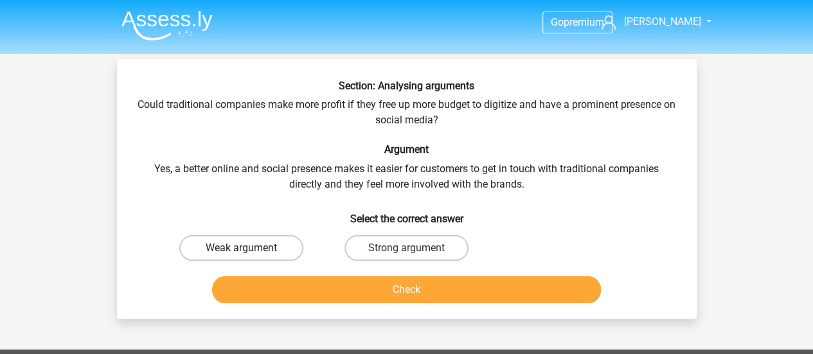
click at [273, 246] on label "Weak argument" at bounding box center [241, 248] width 124 height 26
click at [249, 248] on input "Weak argument" at bounding box center [245, 252] width 8 height 8
radio input "true"
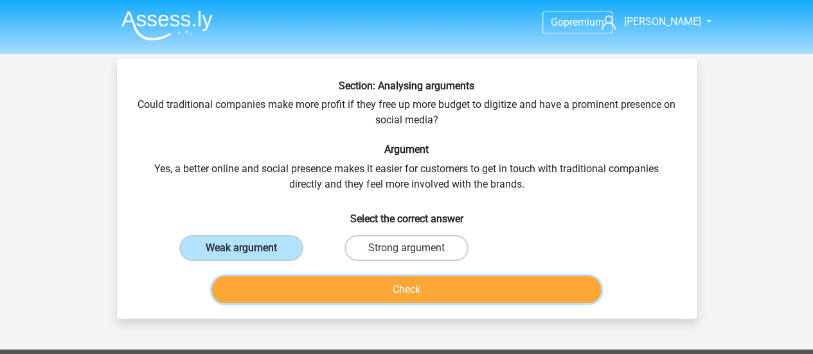
click at [410, 297] on button "Check" at bounding box center [406, 289] width 389 height 27
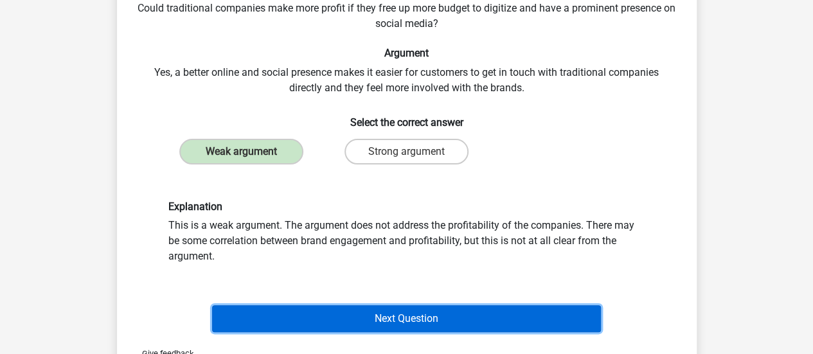
click at [458, 329] on button "Next Question" at bounding box center [406, 318] width 389 height 27
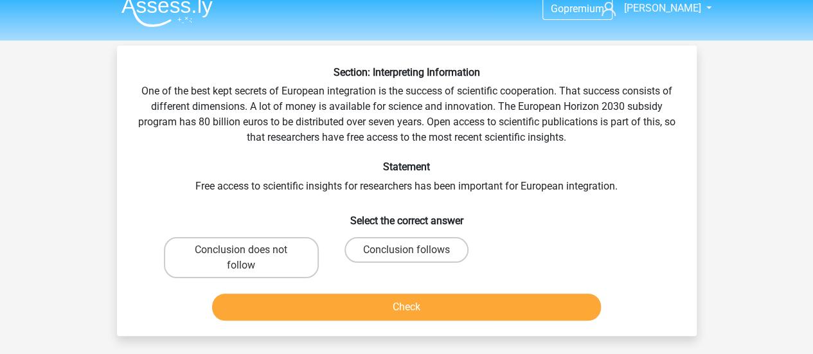
scroll to position [29, 0]
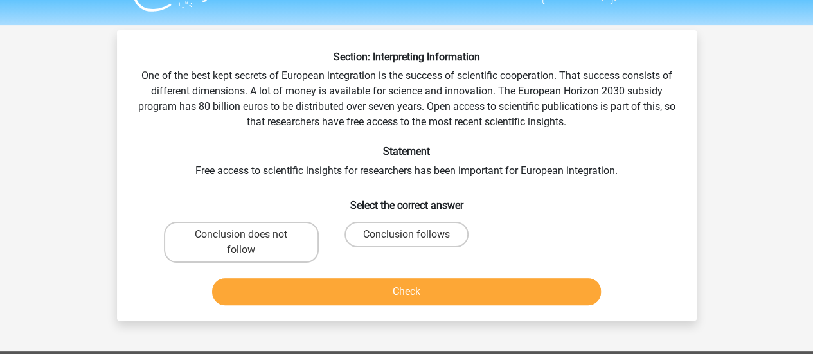
click at [426, 79] on div "Section: Interpreting Information One of the best kept secrets of European inte…" at bounding box center [407, 181] width 570 height 260
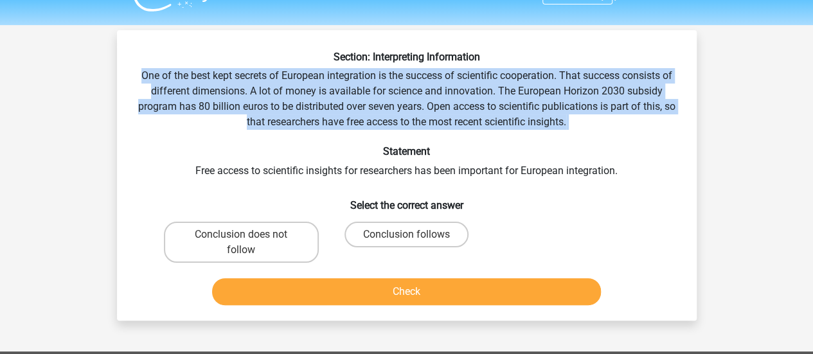
click at [426, 79] on div "Section: Interpreting Information One of the best kept secrets of European inte…" at bounding box center [407, 181] width 570 height 260
click at [415, 106] on div "Section: Interpreting Information One of the best kept secrets of European inte…" at bounding box center [407, 181] width 570 height 260
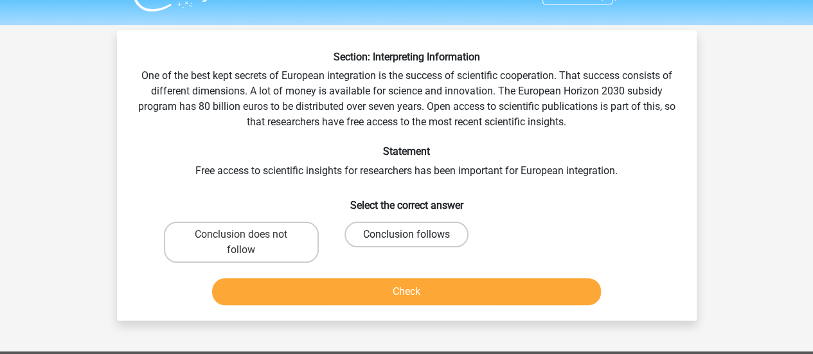
click at [376, 244] on label "Conclusion follows" at bounding box center [407, 235] width 124 height 26
click at [406, 243] on input "Conclusion follows" at bounding box center [410, 239] width 8 height 8
radio input "true"
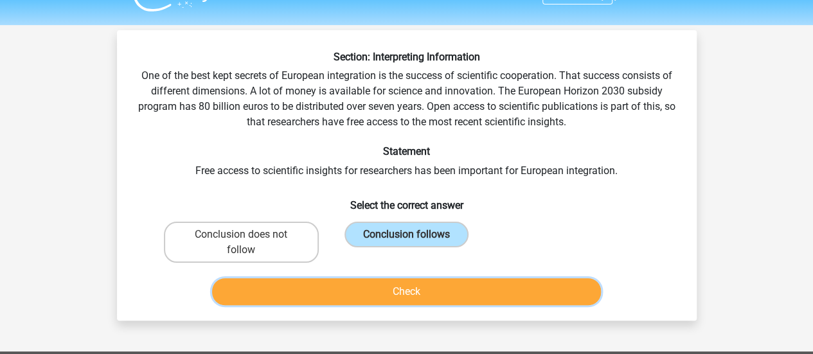
click at [385, 302] on button "Check" at bounding box center [406, 291] width 389 height 27
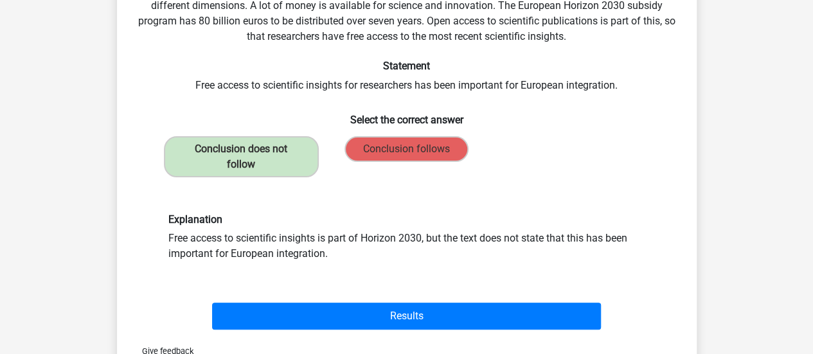
scroll to position [118, 0]
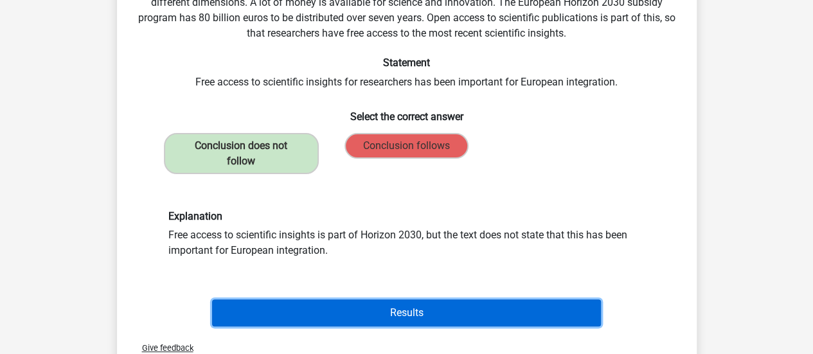
click at [406, 313] on button "Results" at bounding box center [406, 313] width 389 height 27
